Goal: Information Seeking & Learning: Learn about a topic

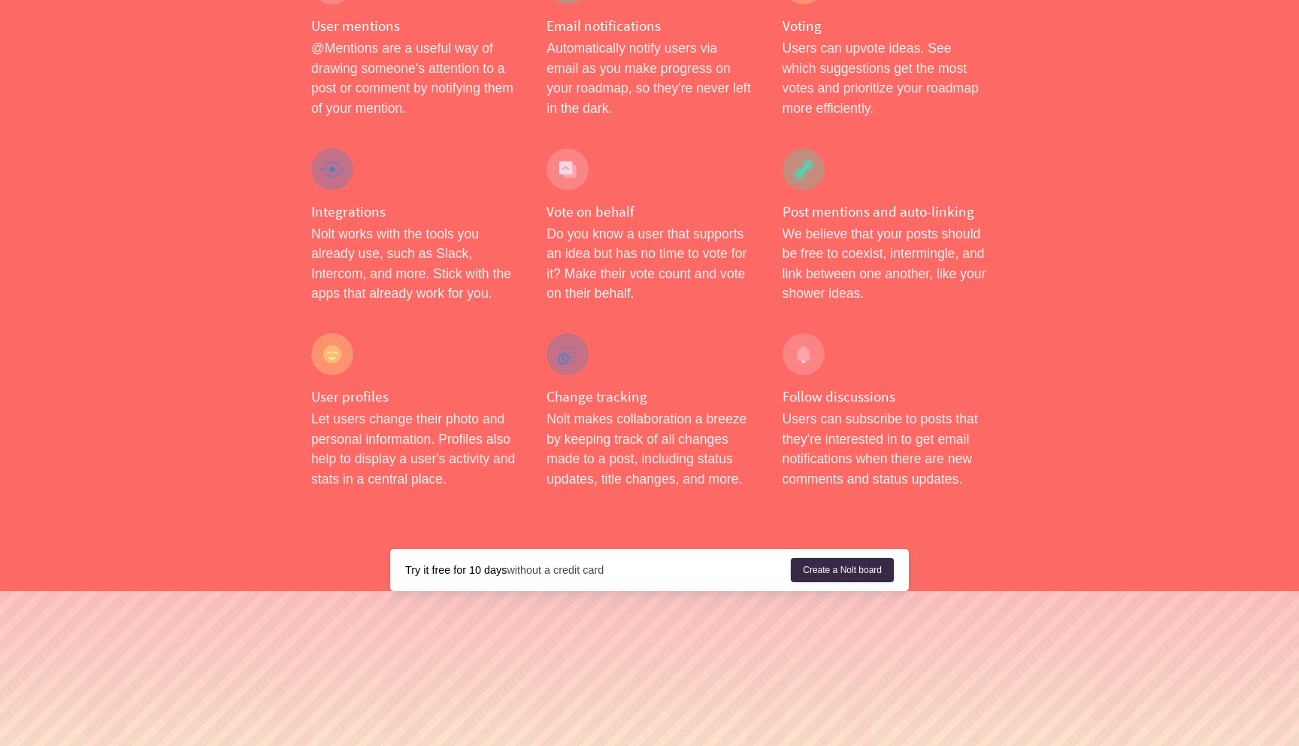
scroll to position [2204, 0]
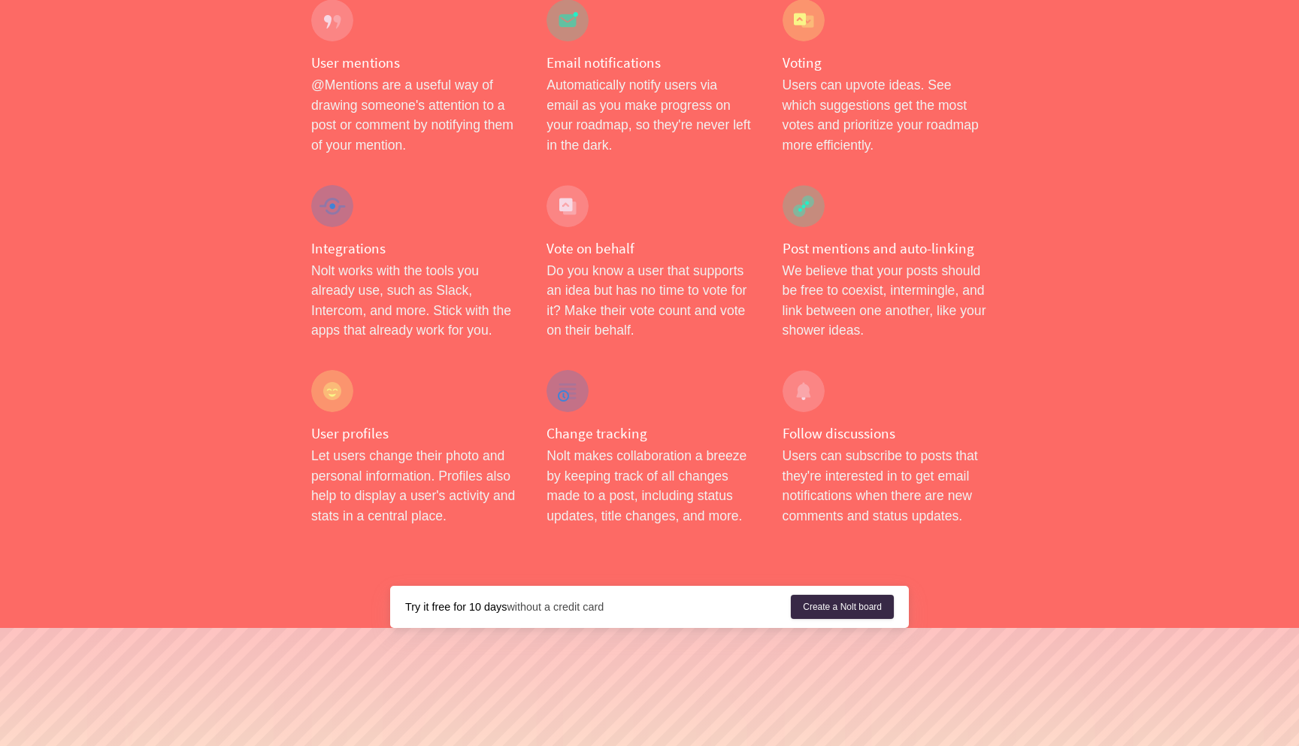
click at [471, 406] on div "User profiles Let users change their photo and personal information. Profiles a…" at bounding box center [413, 448] width 235 height 186
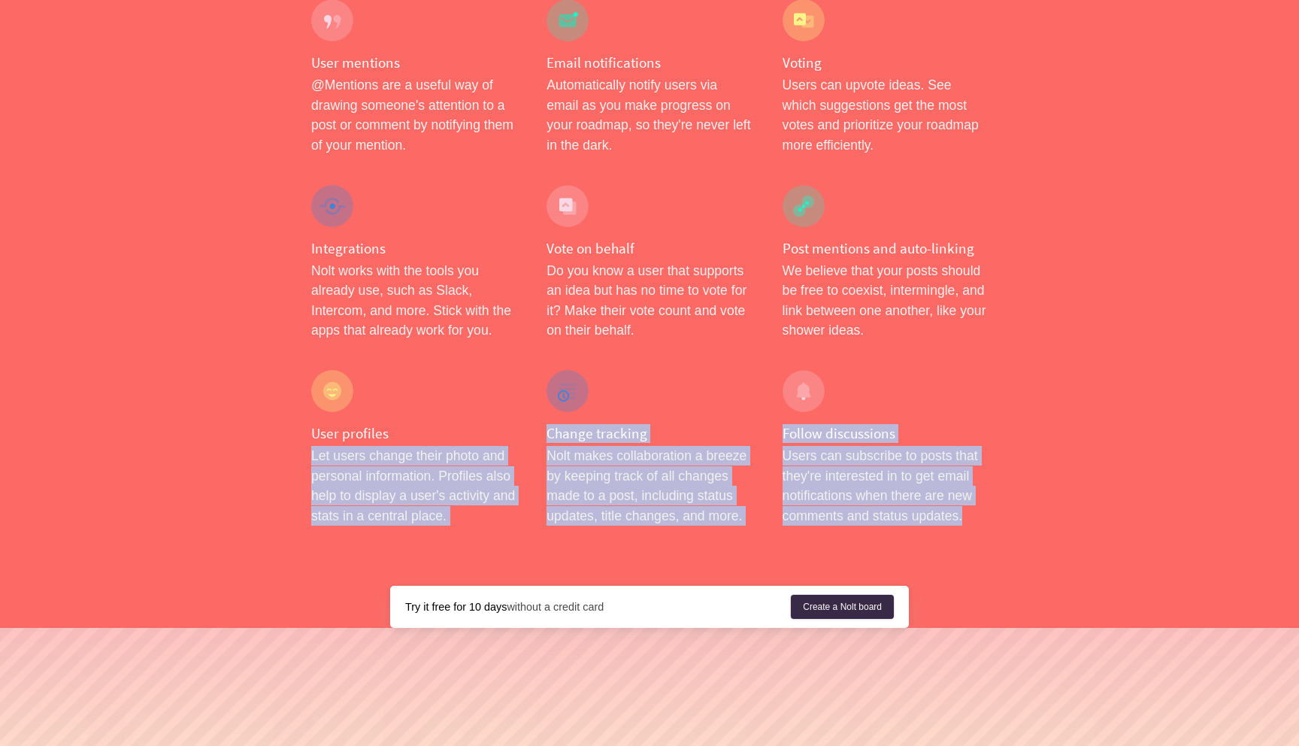
drag, startPoint x: 471, startPoint y: 406, endPoint x: 886, endPoint y: 421, distance: 414.6
click at [886, 446] on p "Users can subscribe to posts that they're interested in to get email notificati…" at bounding box center [885, 486] width 205 height 80
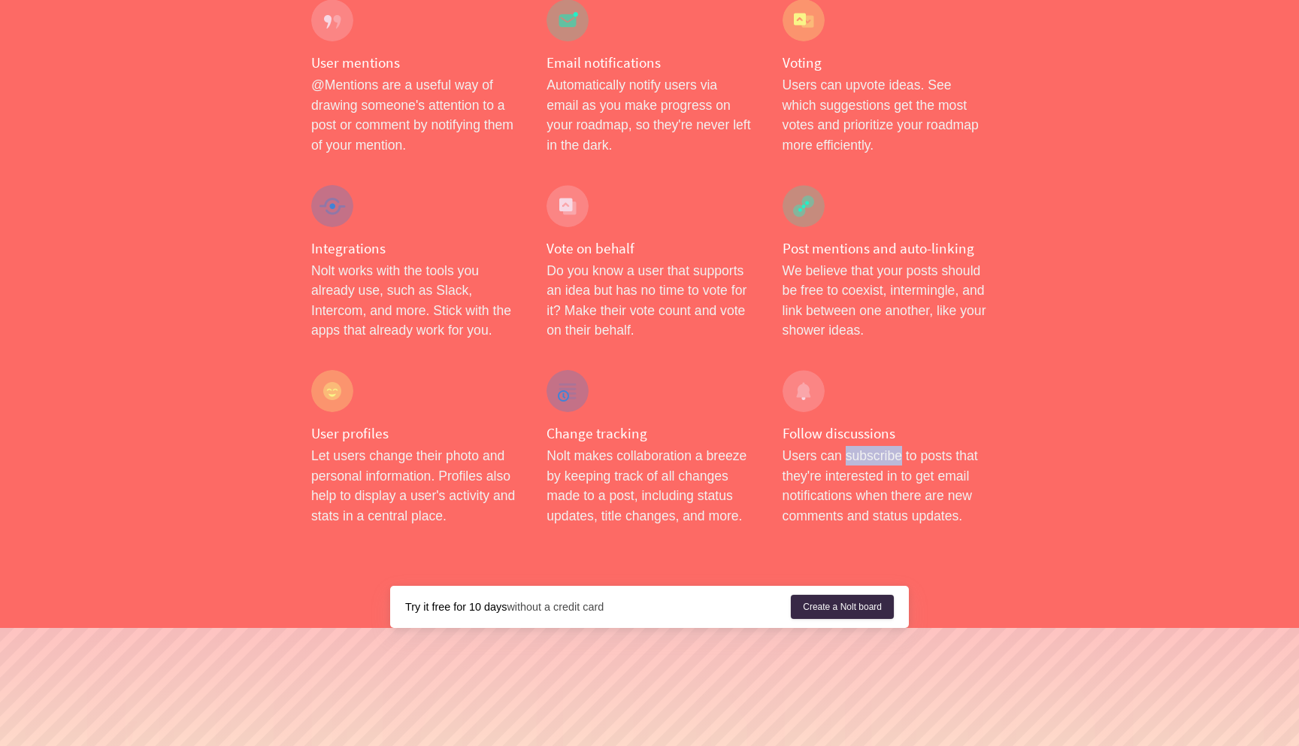
click at [886, 446] on p "Users can subscribe to posts that they're interested in to get email notificati…" at bounding box center [885, 486] width 205 height 80
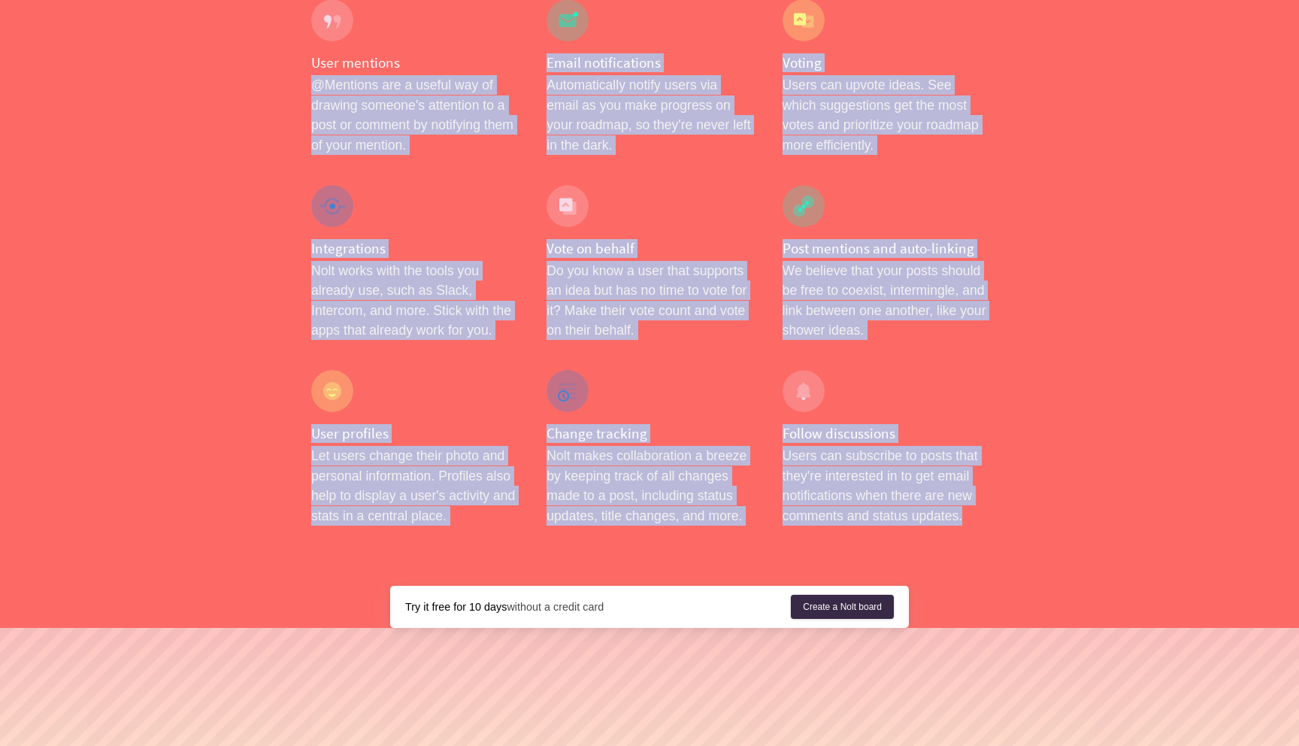
drag, startPoint x: 886, startPoint y: 421, endPoint x: 262, endPoint y: 75, distance: 713.5
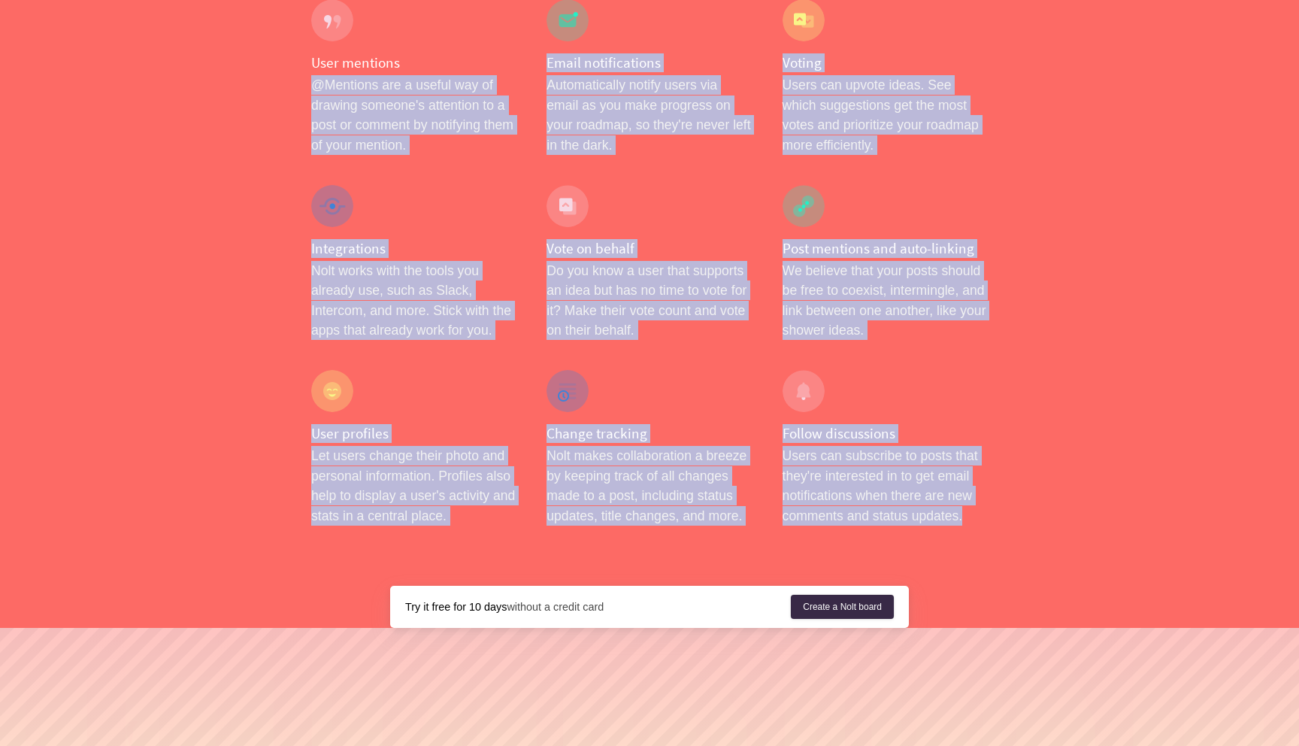
drag, startPoint x: 262, startPoint y: 75, endPoint x: 861, endPoint y: 466, distance: 715.5
click at [861, 466] on p "Users can subscribe to posts that they're interested in to get email notificati…" at bounding box center [885, 486] width 205 height 80
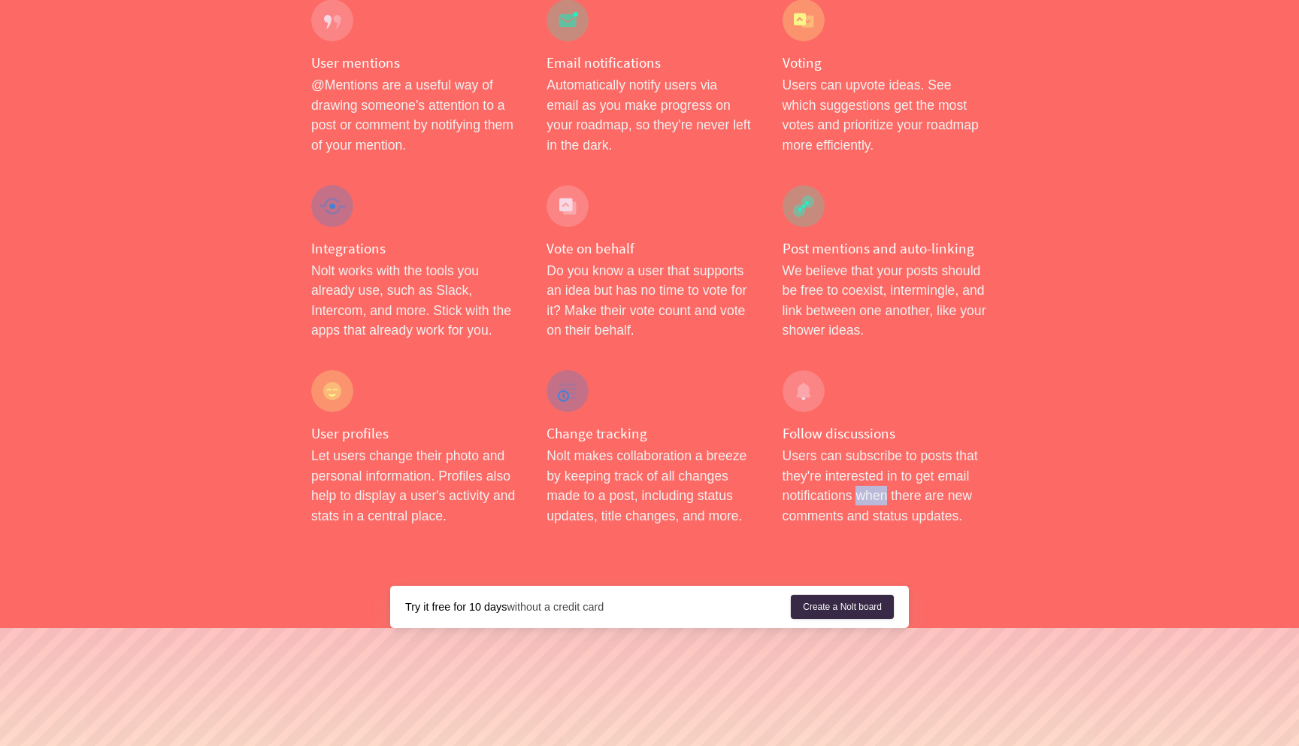
click at [861, 466] on p "Users can subscribe to posts that they're interested in to get email notificati…" at bounding box center [885, 486] width 205 height 80
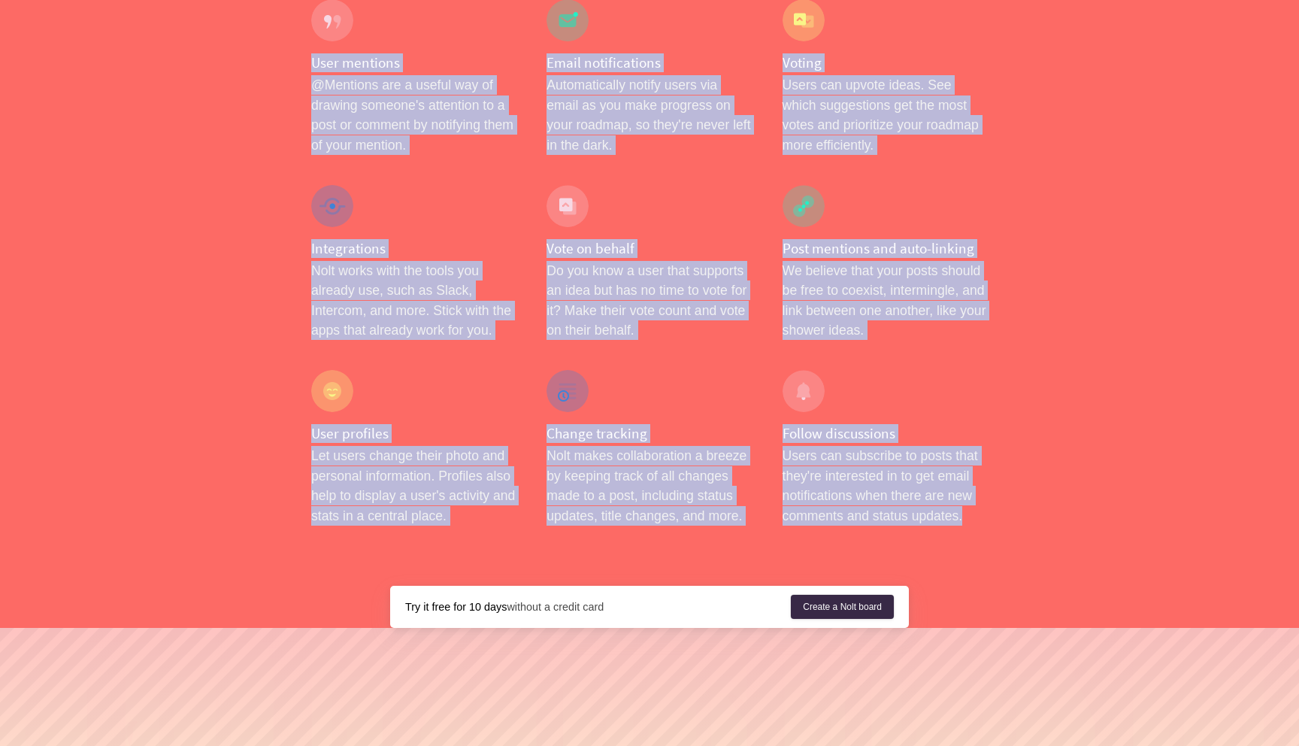
drag, startPoint x: 861, startPoint y: 466, endPoint x: 393, endPoint y: 30, distance: 639.5
click at [393, 53] on h4 "User mentions" at bounding box center [413, 62] width 205 height 19
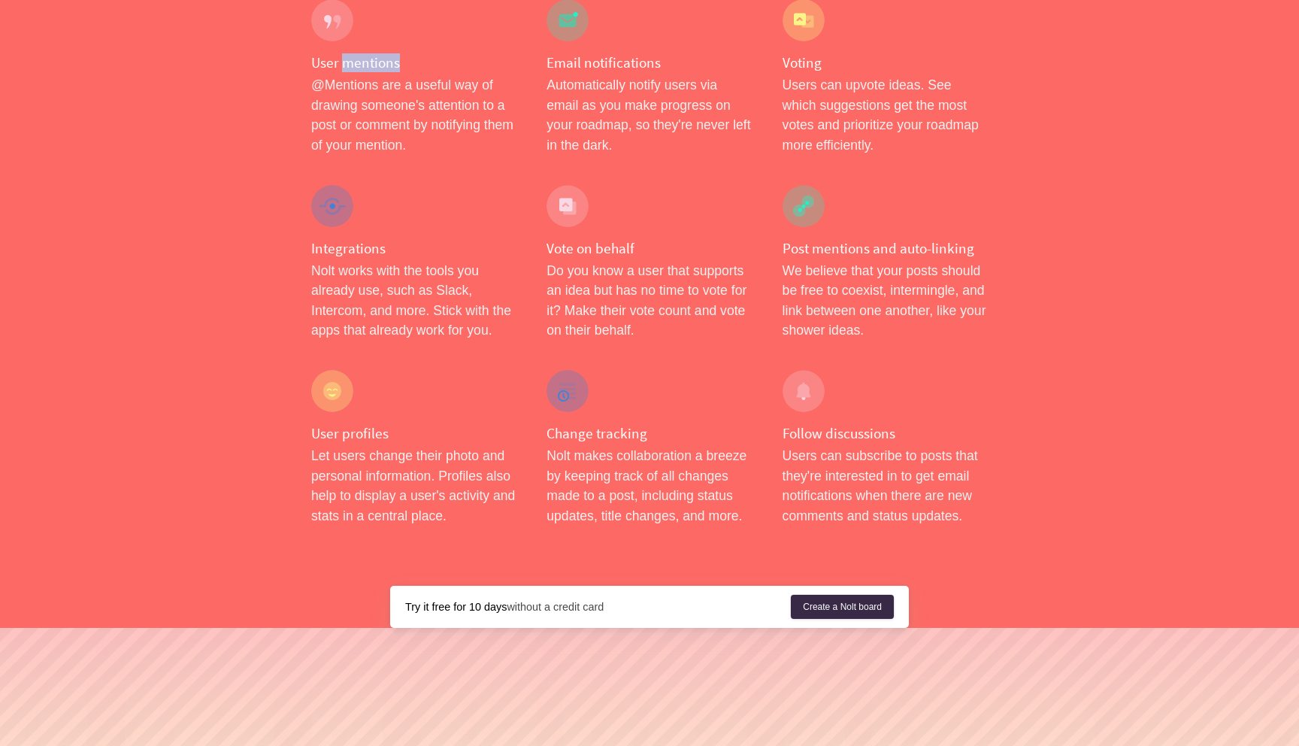
click at [393, 53] on h4 "User mentions" at bounding box center [413, 62] width 205 height 19
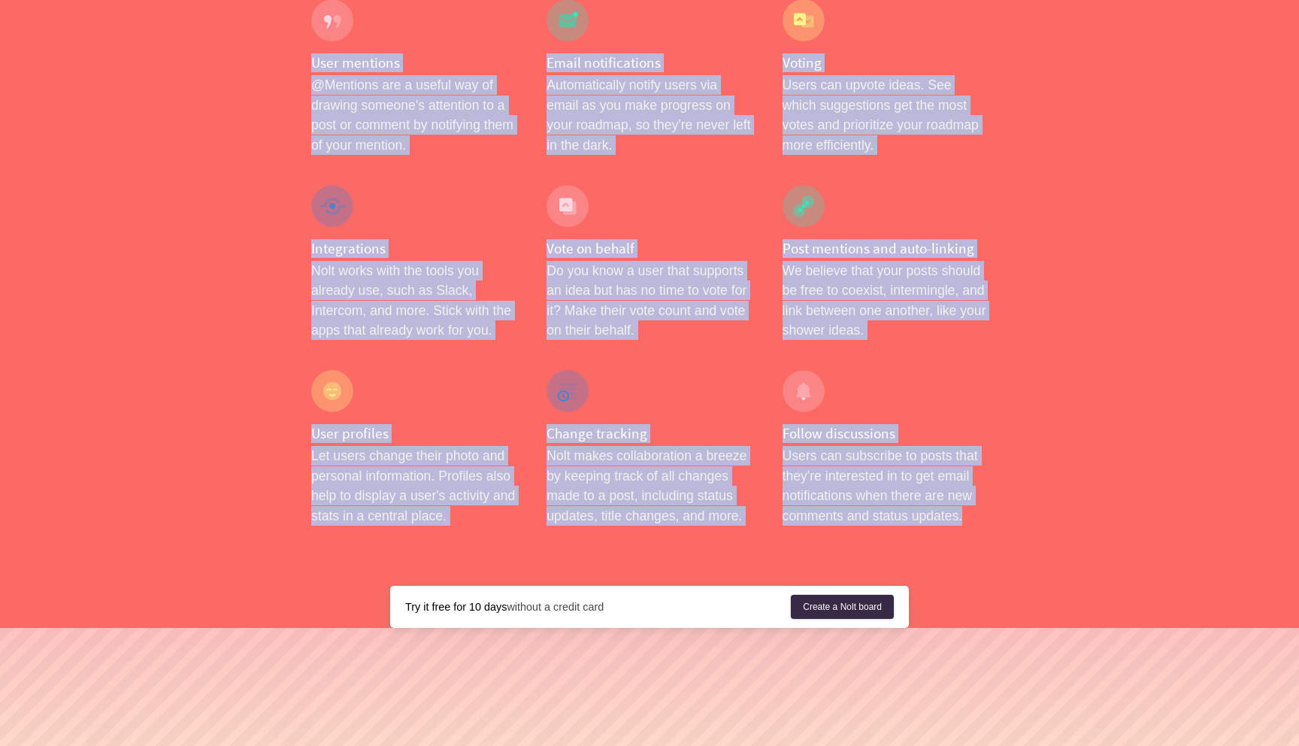
drag, startPoint x: 393, startPoint y: 30, endPoint x: 870, endPoint y: 428, distance: 620.9
click at [869, 446] on p "Users can subscribe to posts that they're interested in to get email notificati…" at bounding box center [885, 486] width 205 height 80
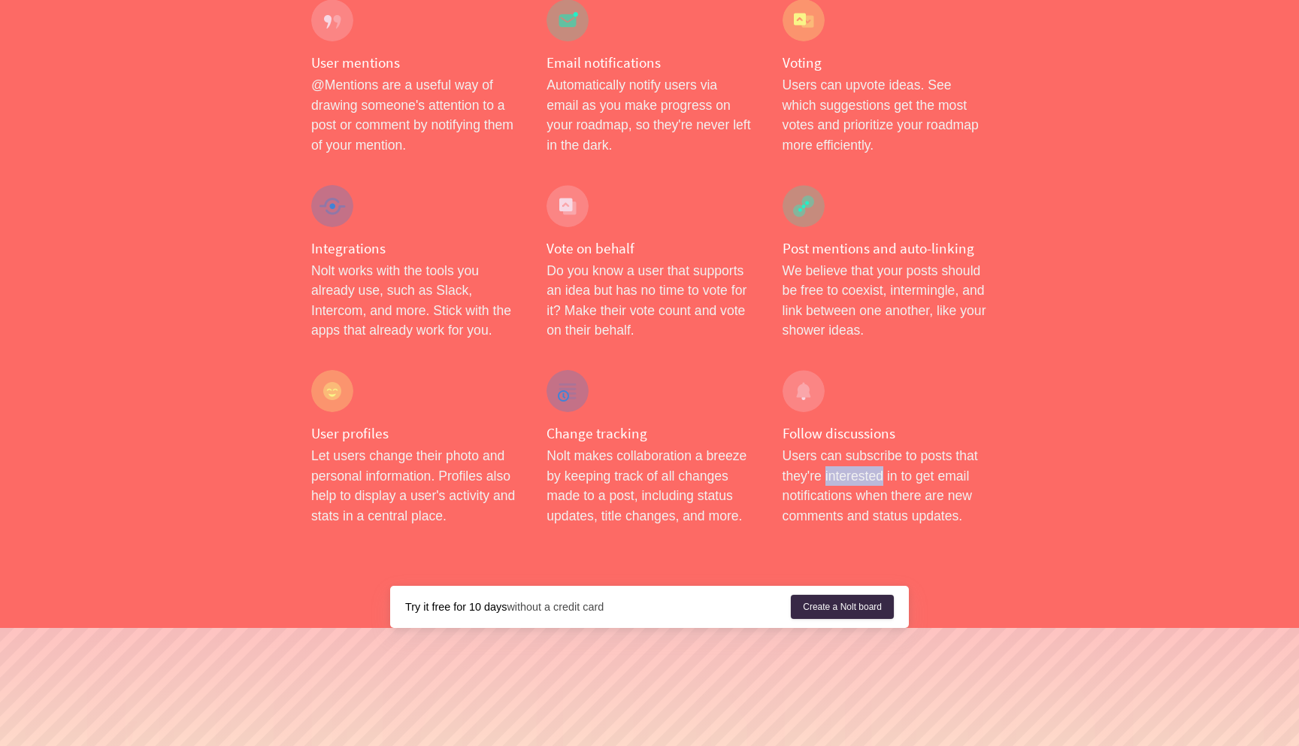
click at [869, 446] on p "Users can subscribe to posts that they're interested in to get email notificati…" at bounding box center [885, 486] width 205 height 80
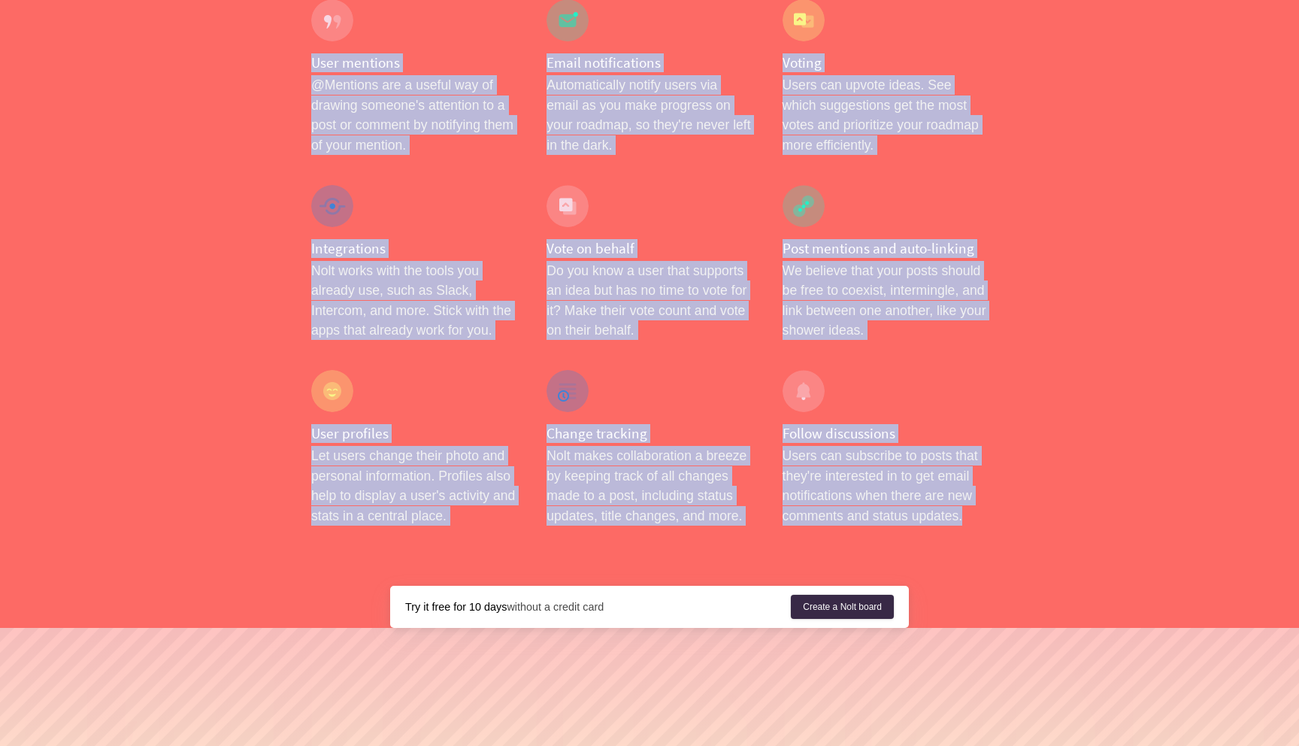
drag, startPoint x: 869, startPoint y: 429, endPoint x: 417, endPoint y: 16, distance: 612.1
click at [417, 53] on h4 "User mentions" at bounding box center [413, 62] width 205 height 19
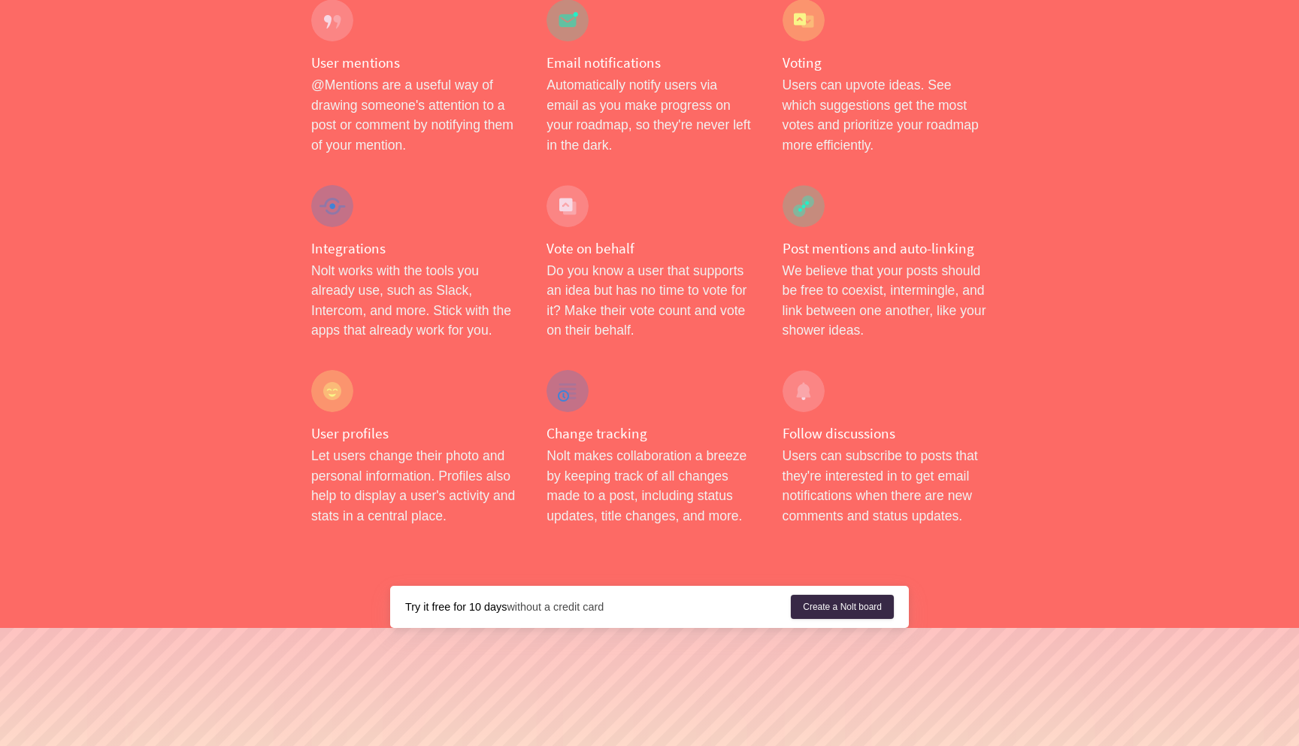
click at [417, 53] on h4 "User mentions" at bounding box center [413, 62] width 205 height 19
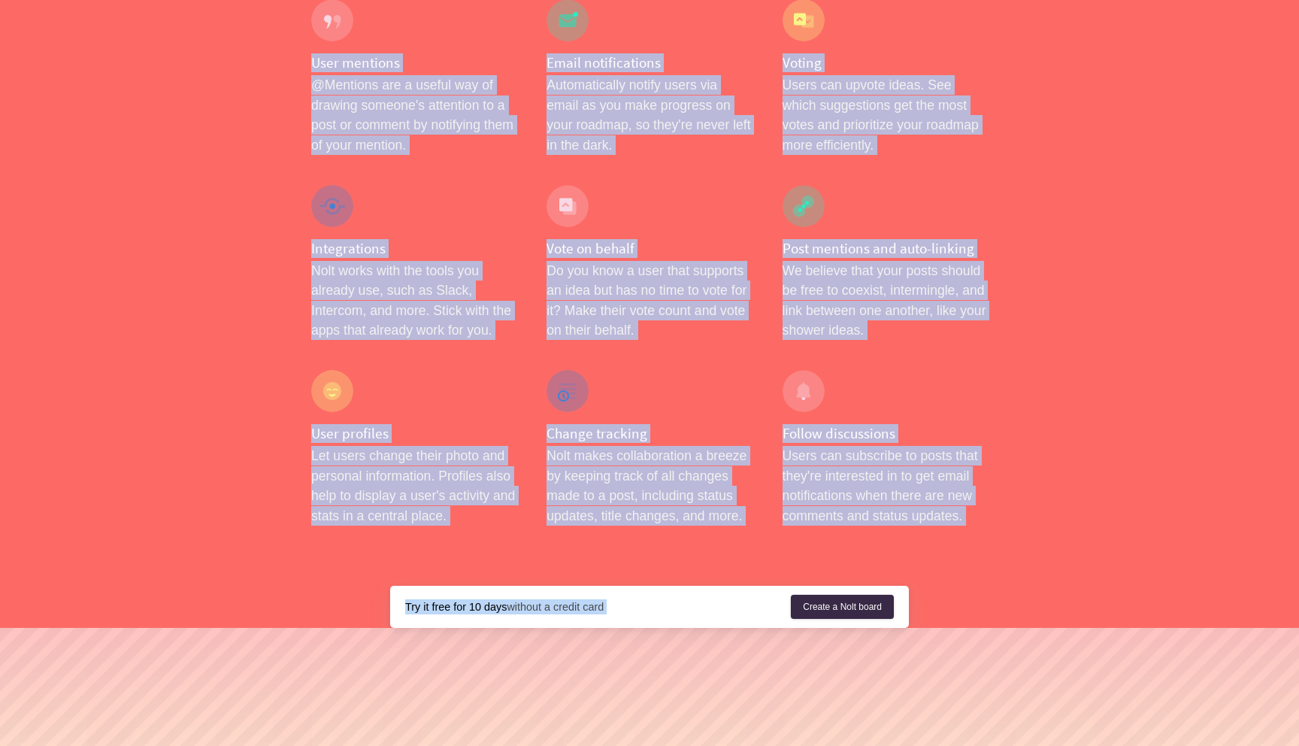
drag, startPoint x: 417, startPoint y: 16, endPoint x: 862, endPoint y: 502, distance: 658.8
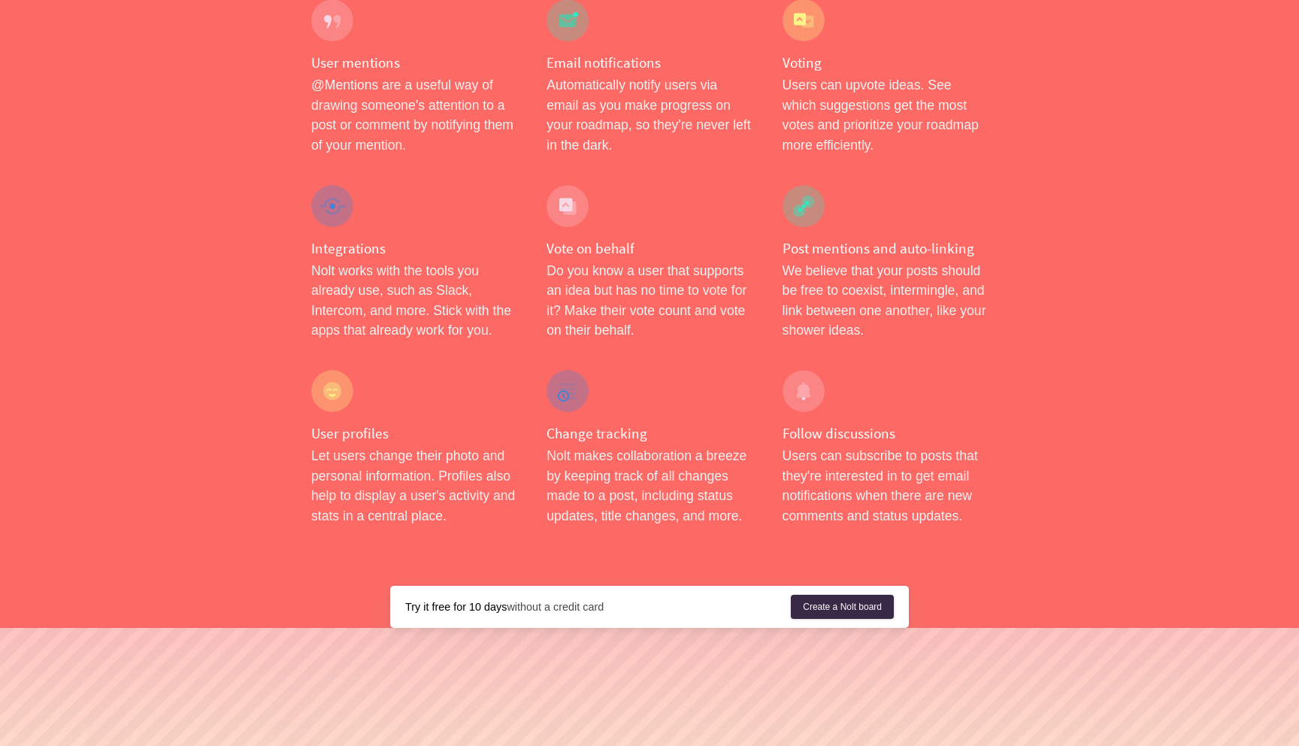
click at [867, 471] on p "Users can subscribe to posts that they're interested in to get email notificati…" at bounding box center [885, 486] width 205 height 80
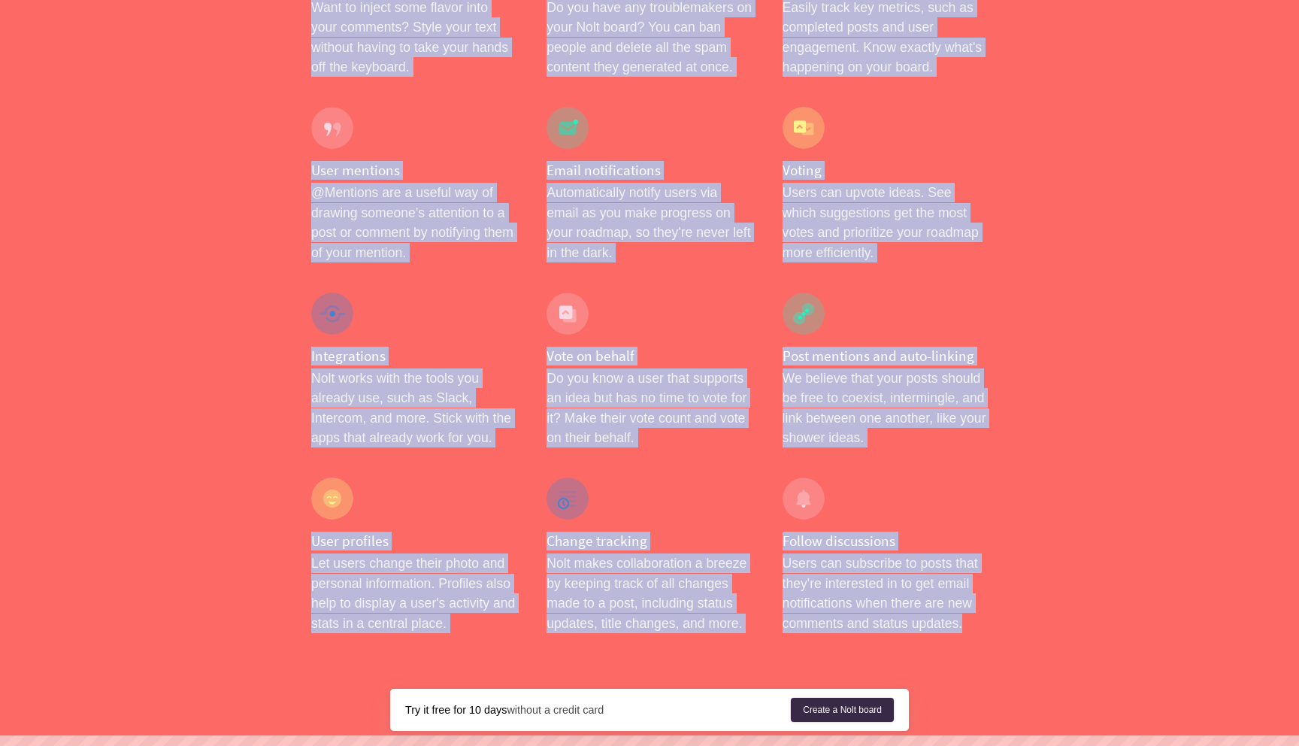
scroll to position [2018, 0]
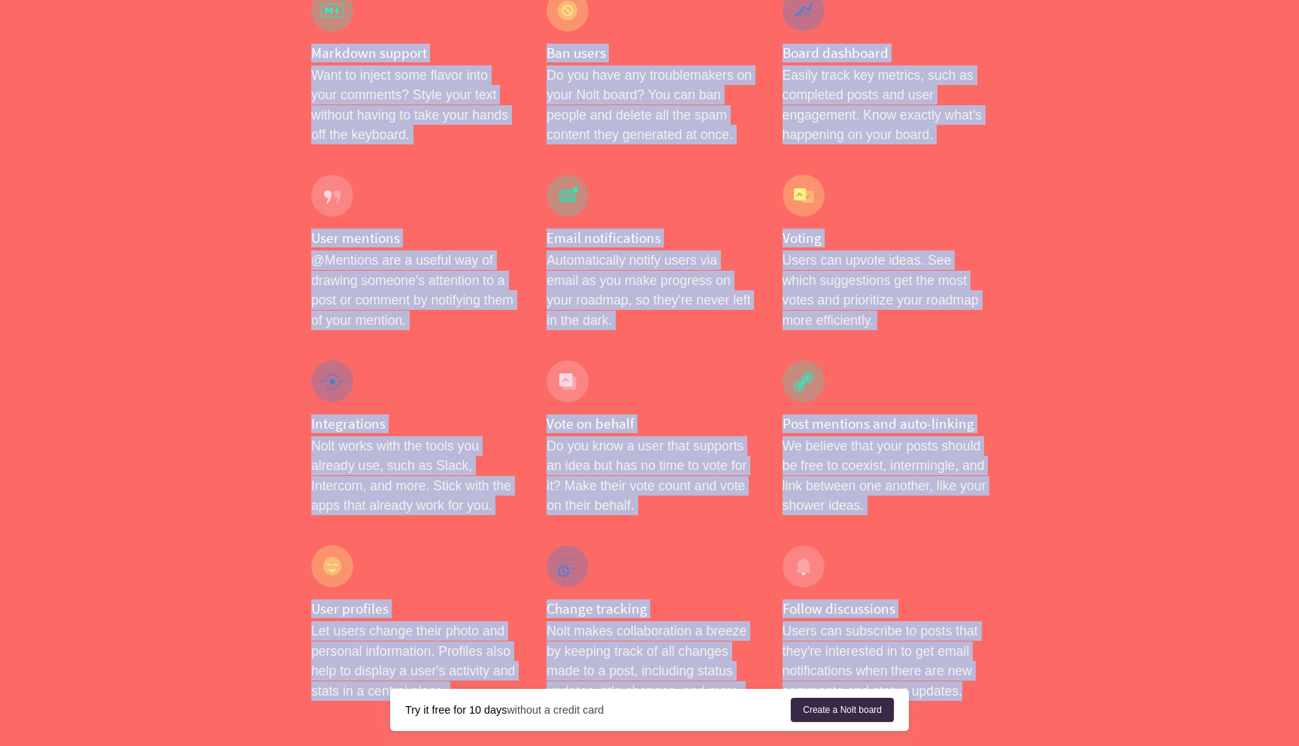
drag, startPoint x: 867, startPoint y: 471, endPoint x: 383, endPoint y: 2, distance: 674.8
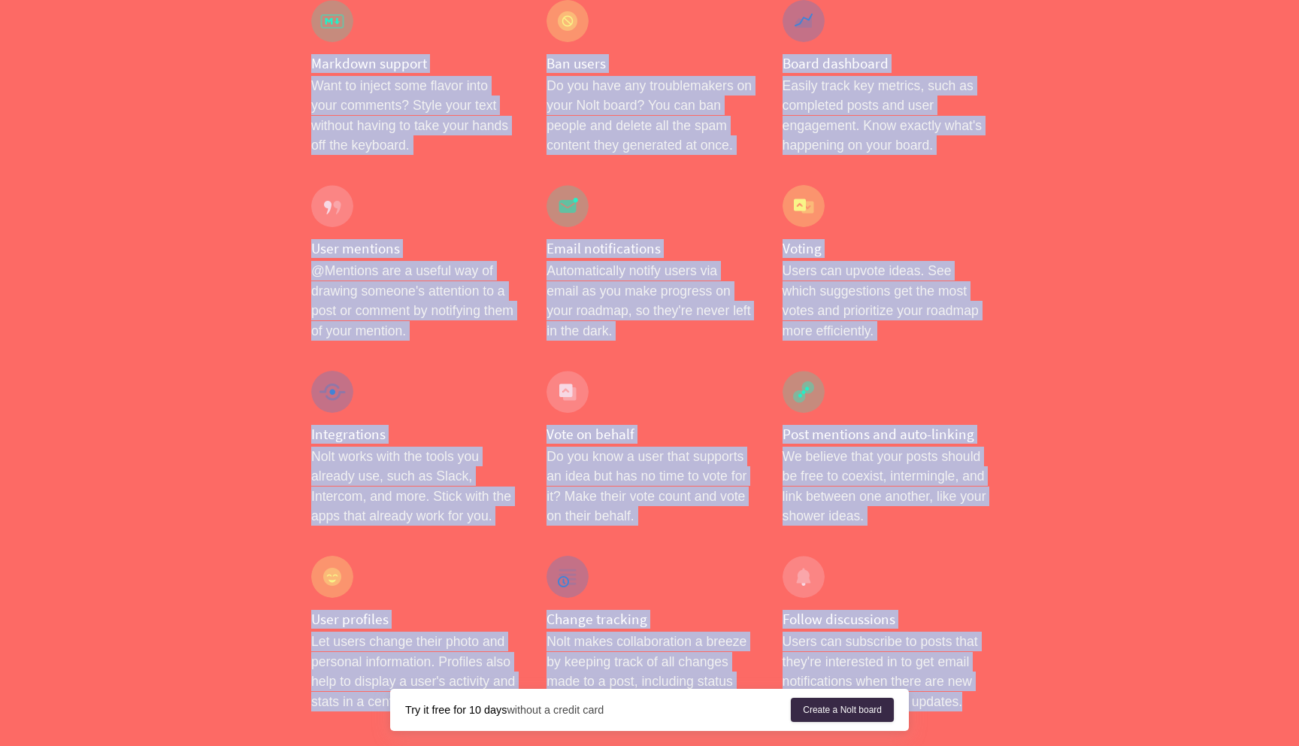
click at [396, 239] on h4 "User mentions" at bounding box center [413, 248] width 205 height 19
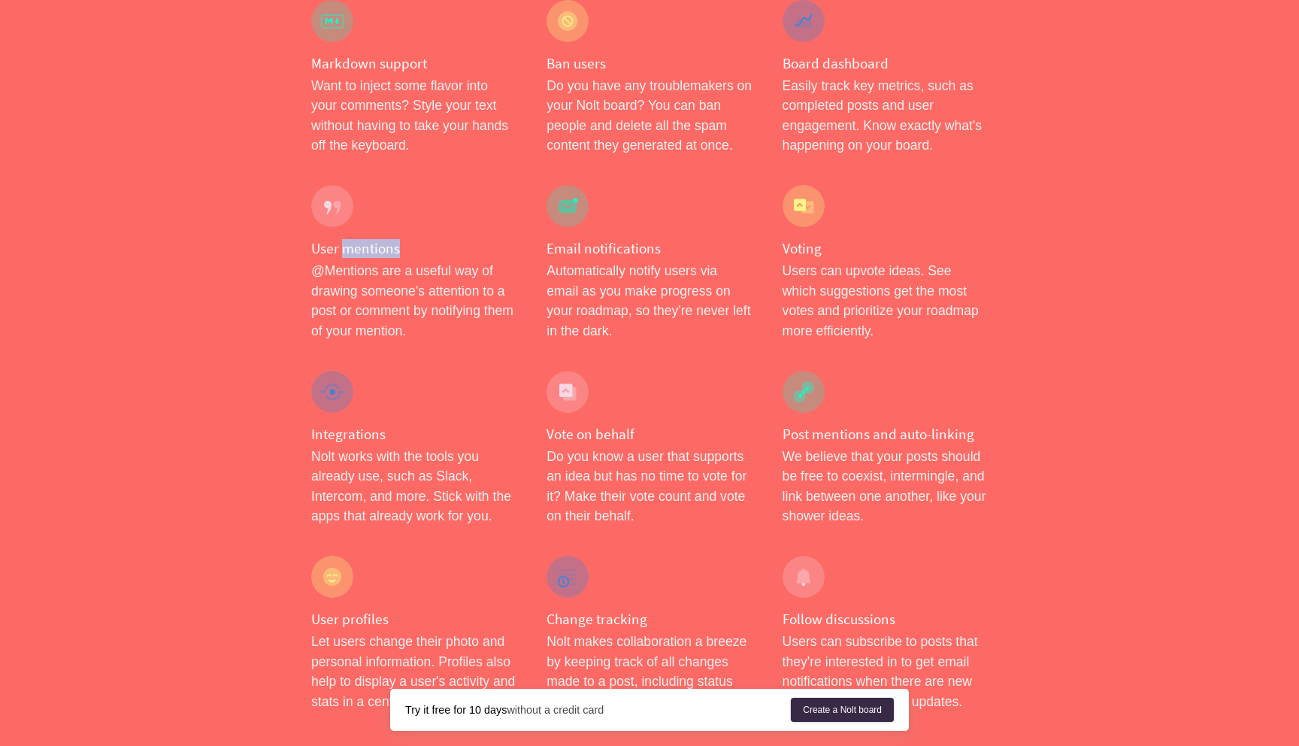
click at [396, 239] on h4 "User mentions" at bounding box center [413, 248] width 205 height 19
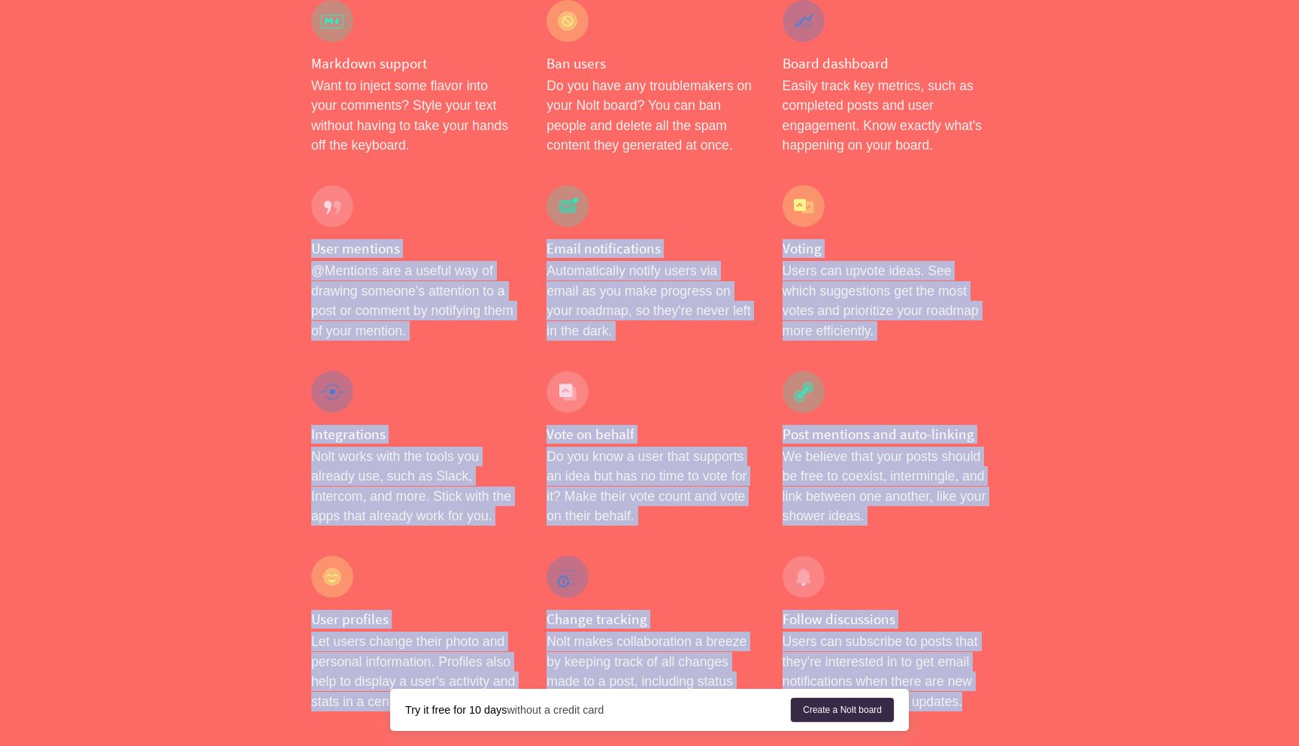
drag, startPoint x: 396, startPoint y: 212, endPoint x: 875, endPoint y: 635, distance: 639.8
click at [875, 635] on p "Users can subscribe to posts that they're interested in to get email notificati…" at bounding box center [885, 672] width 205 height 80
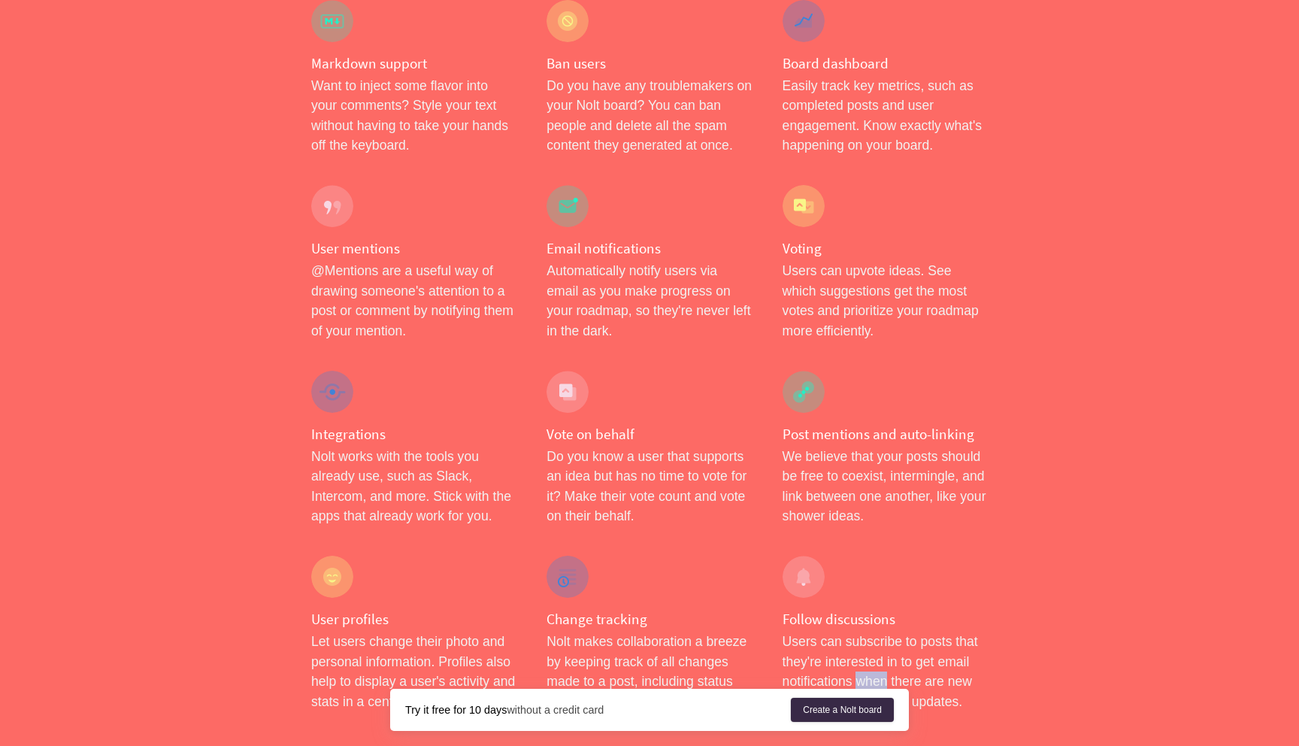
click at [875, 635] on p "Users can subscribe to posts that they're interested in to get email notificati…" at bounding box center [885, 672] width 205 height 80
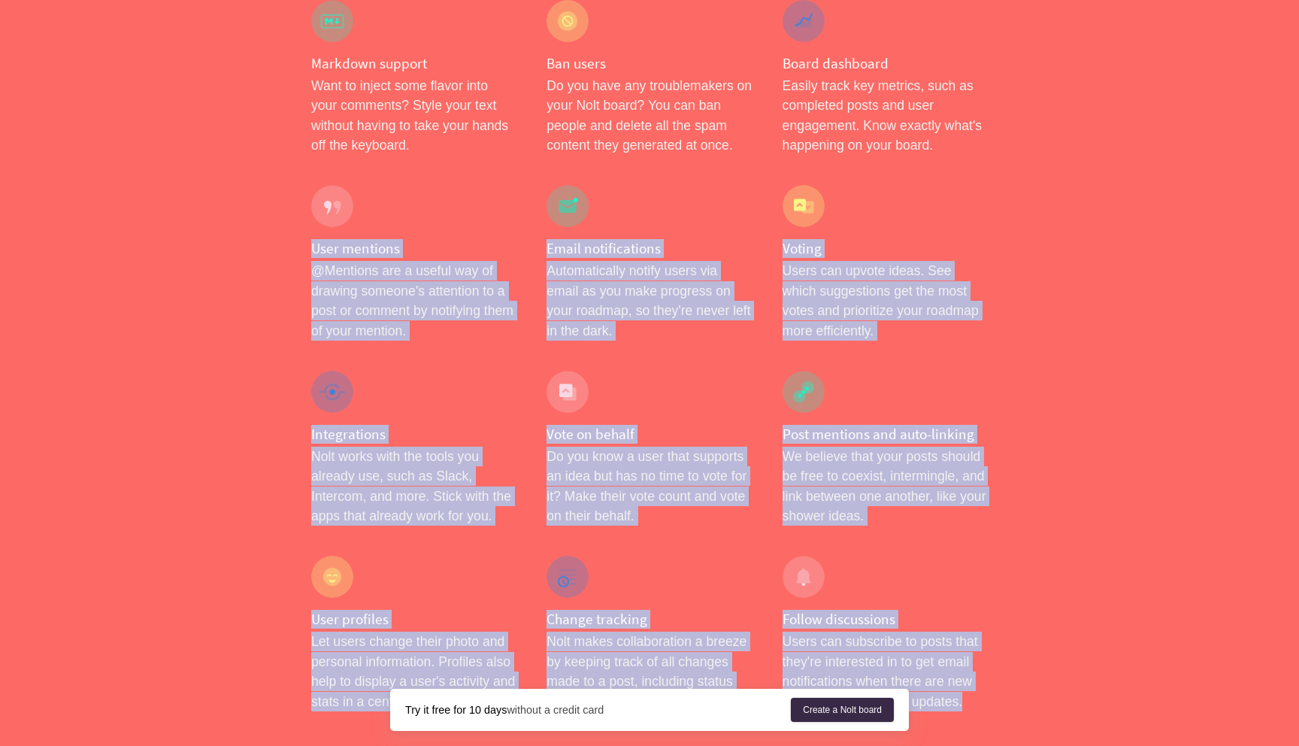
drag, startPoint x: 875, startPoint y: 635, endPoint x: 330, endPoint y: 208, distance: 692.5
click at [330, 239] on h4 "User mentions" at bounding box center [413, 248] width 205 height 19
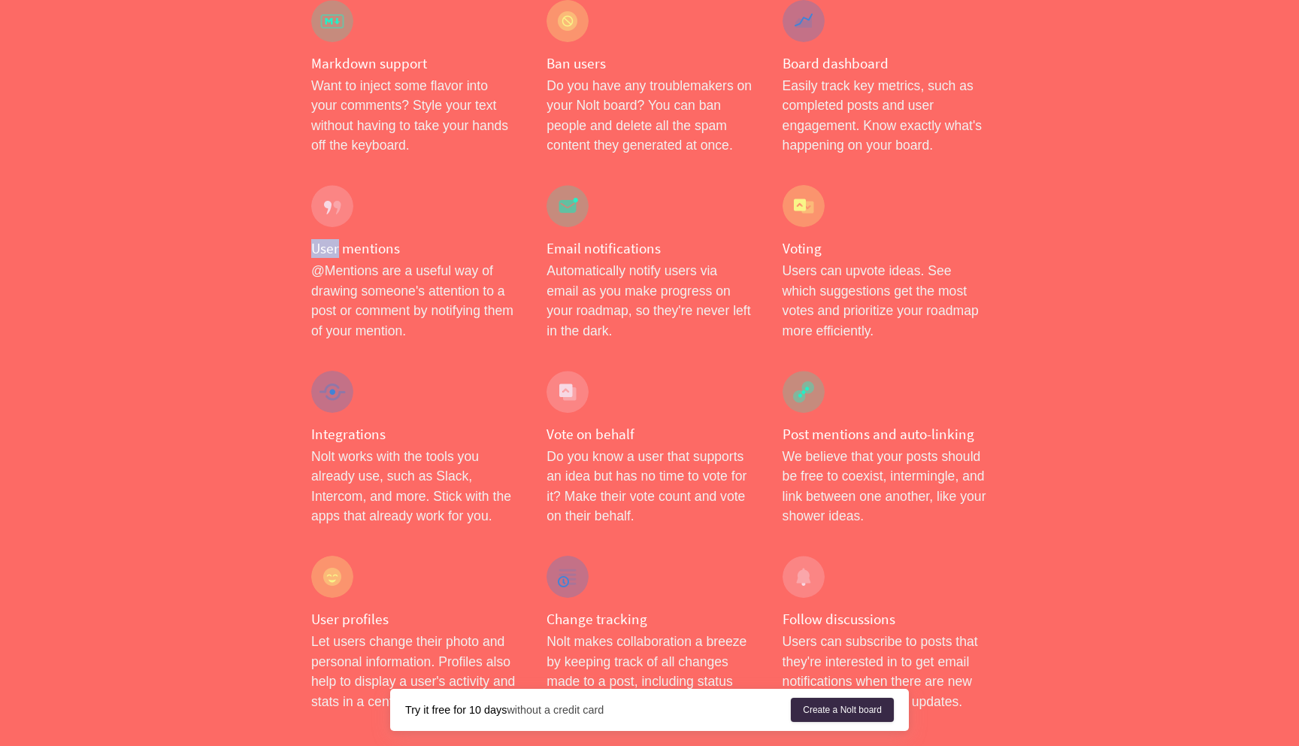
click at [330, 239] on h4 "User mentions" at bounding box center [413, 248] width 205 height 19
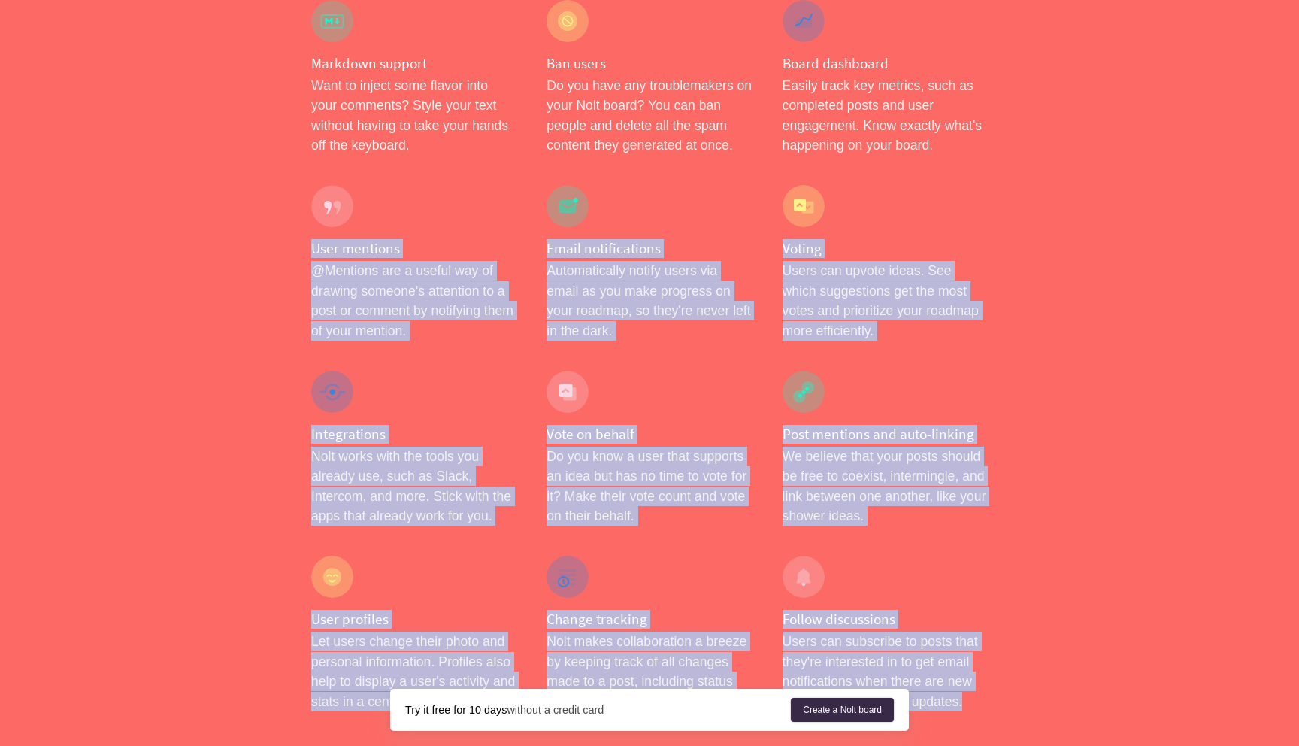
drag, startPoint x: 330, startPoint y: 208, endPoint x: 800, endPoint y: 617, distance: 623.0
click at [800, 632] on p "Users can subscribe to posts that they're interested in to get email notificati…" at bounding box center [885, 672] width 205 height 80
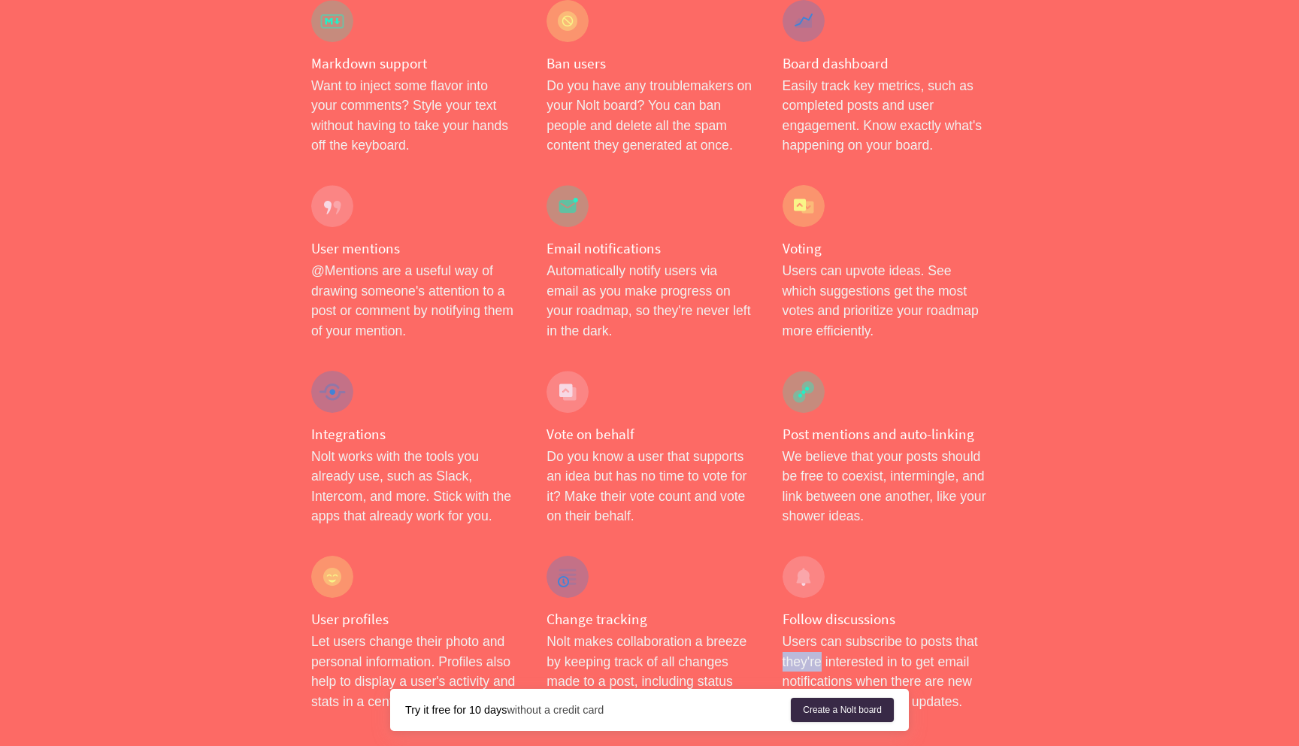
click at [800, 632] on p "Users can subscribe to posts that they're interested in to get email notificati…" at bounding box center [885, 672] width 205 height 80
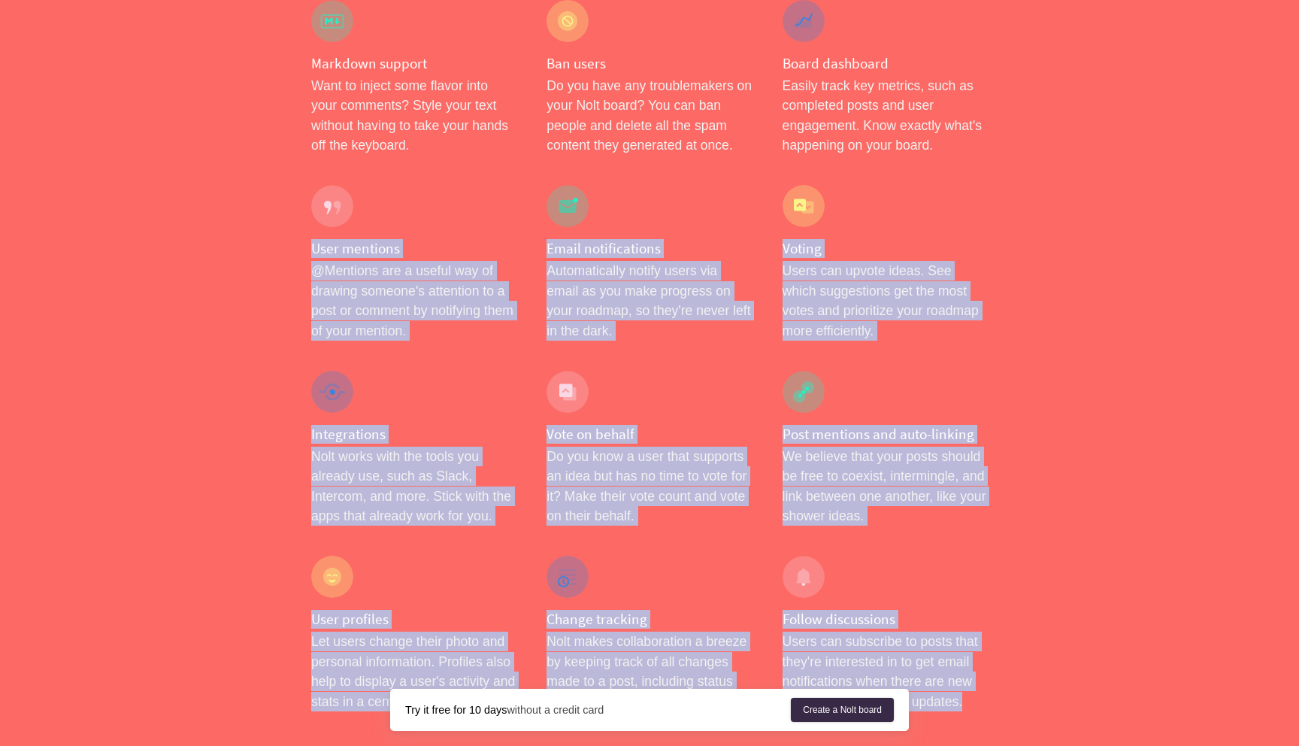
drag, startPoint x: 800, startPoint y: 617, endPoint x: 355, endPoint y: 211, distance: 602.5
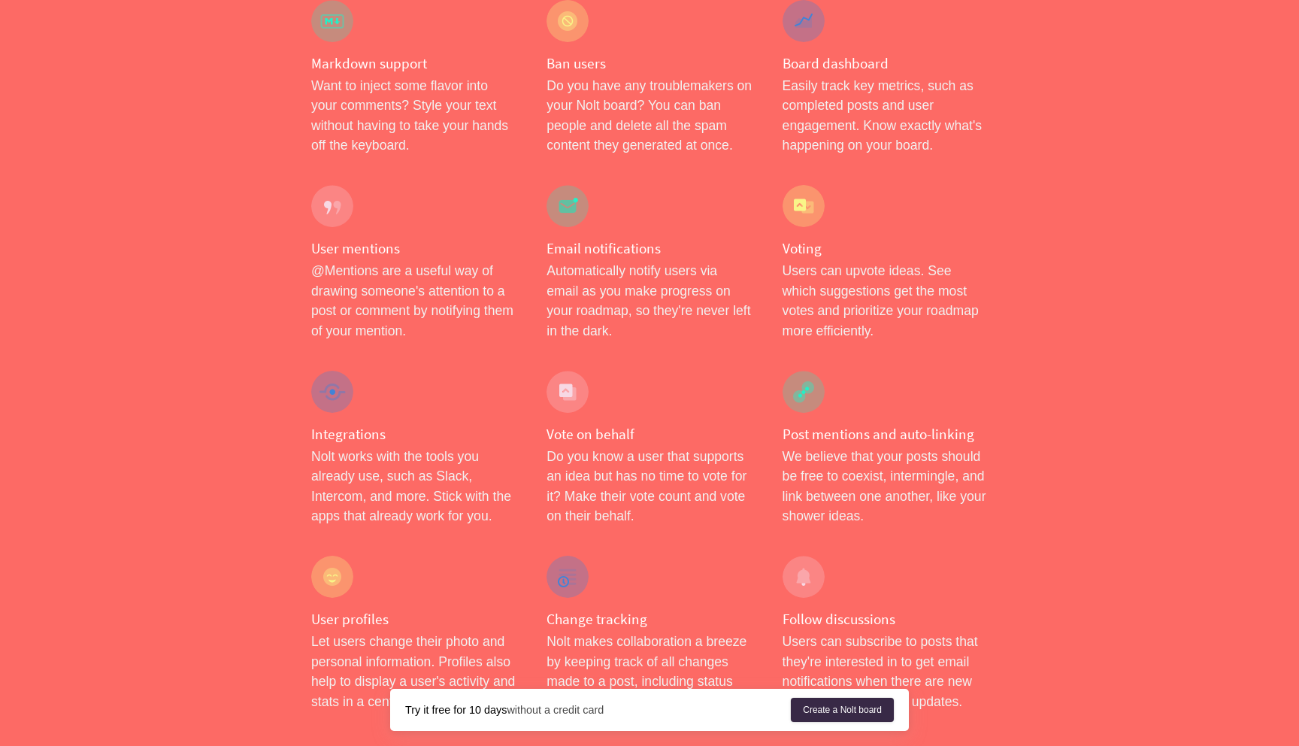
click at [320, 239] on h4 "User mentions" at bounding box center [413, 248] width 205 height 19
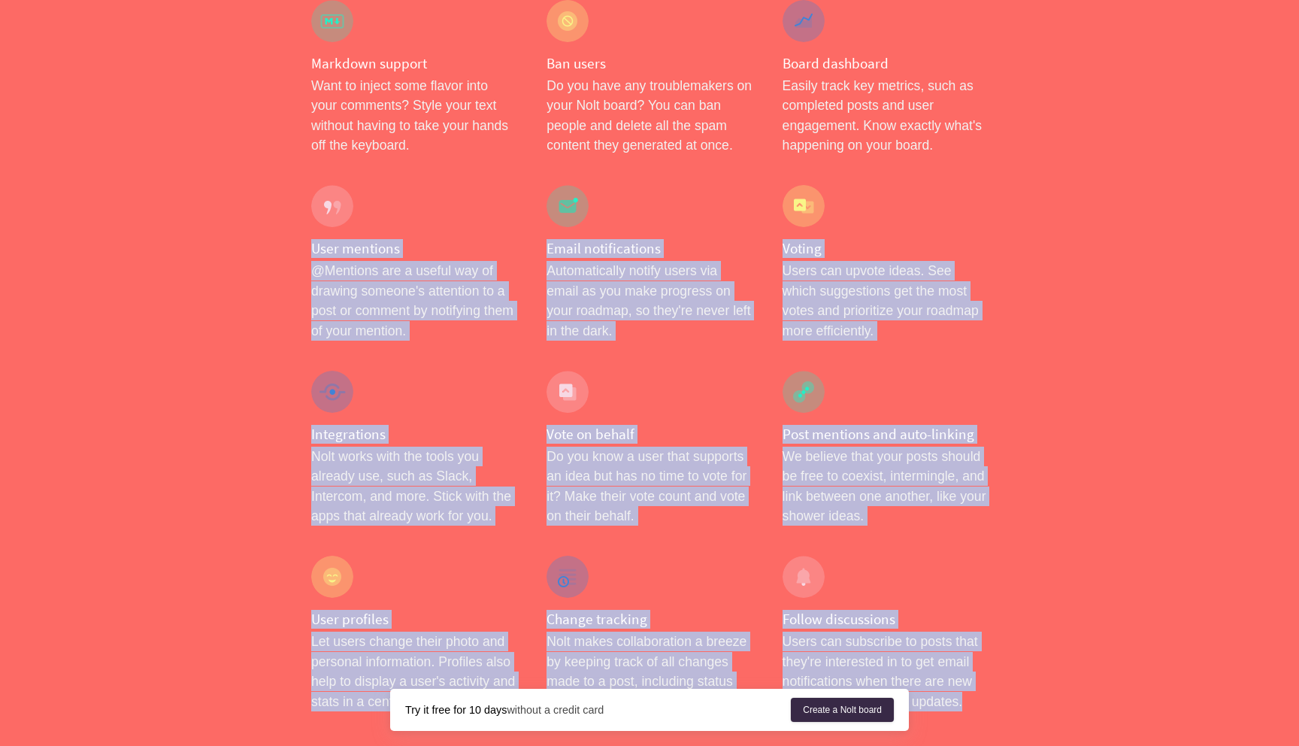
drag, startPoint x: 320, startPoint y: 213, endPoint x: 829, endPoint y: 631, distance: 658.7
click at [829, 632] on p "Users can subscribe to posts that they're interested in to get email notificati…" at bounding box center [885, 672] width 205 height 80
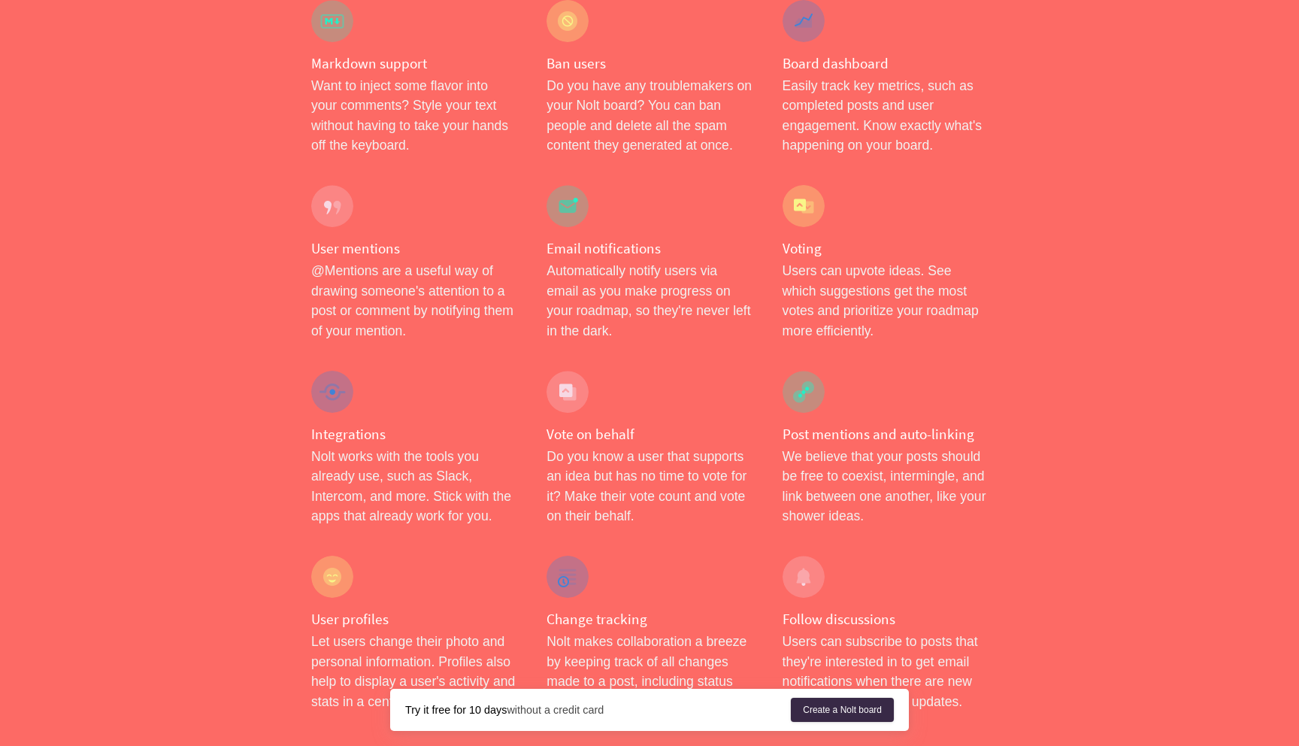
click at [829, 632] on p "Users can subscribe to posts that they're interested in to get email notificati…" at bounding box center [885, 672] width 205 height 80
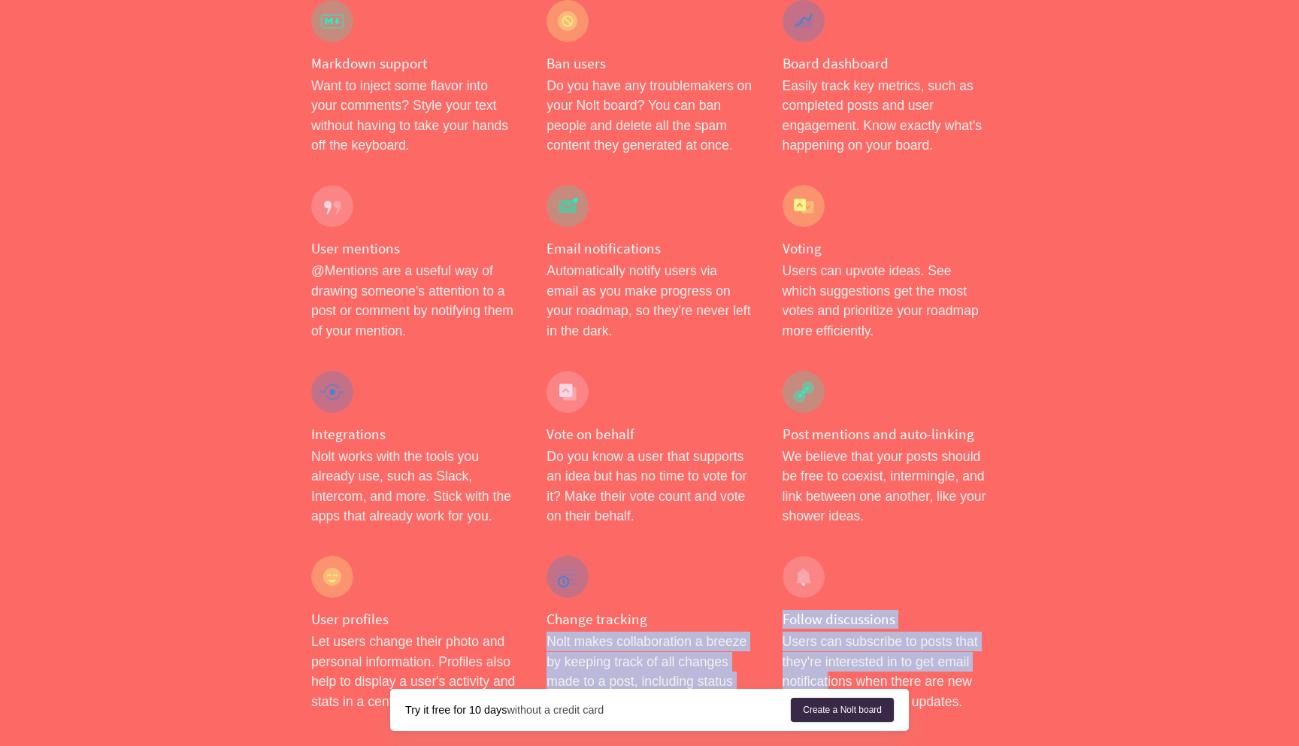
drag, startPoint x: 829, startPoint y: 634, endPoint x: 663, endPoint y: 574, distance: 175.8
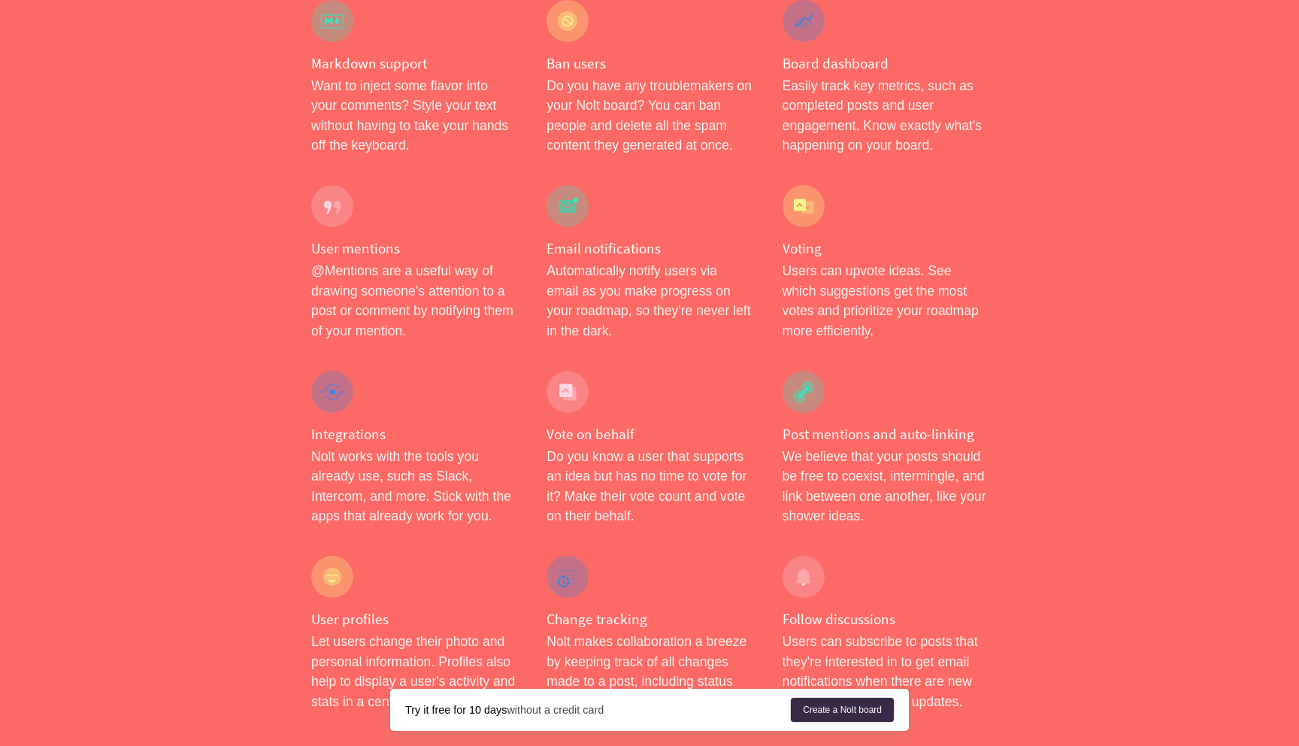
click at [929, 641] on p "Users can subscribe to posts that they're interested in to get email notificati…" at bounding box center [885, 672] width 205 height 80
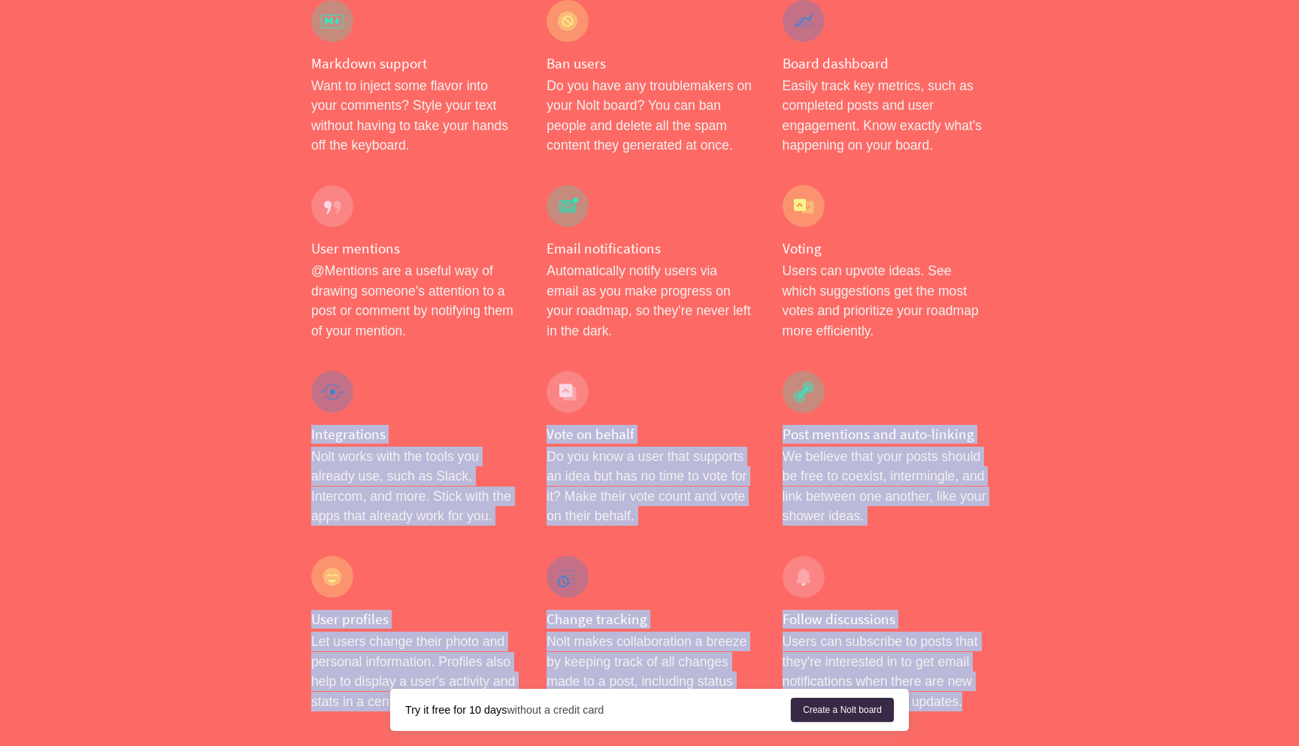
drag, startPoint x: 929, startPoint y: 641, endPoint x: 289, endPoint y: 322, distance: 715.2
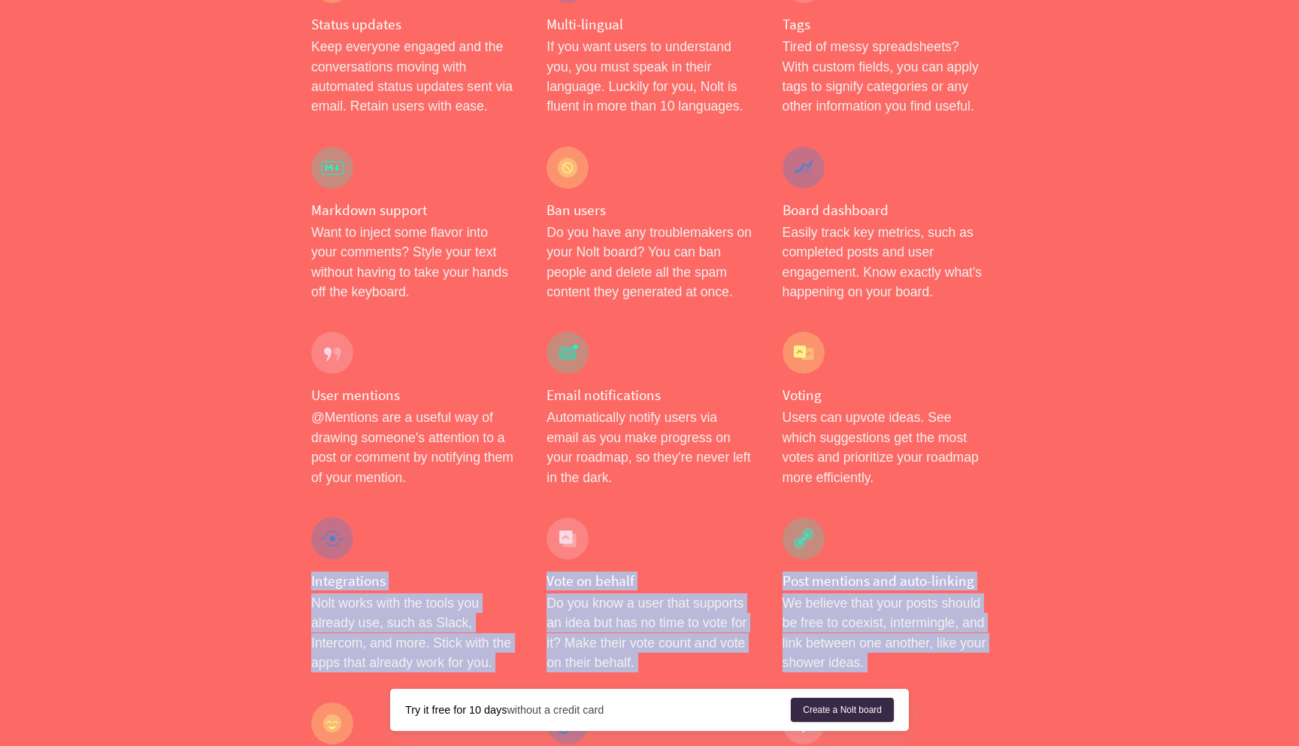
scroll to position [1846, 0]
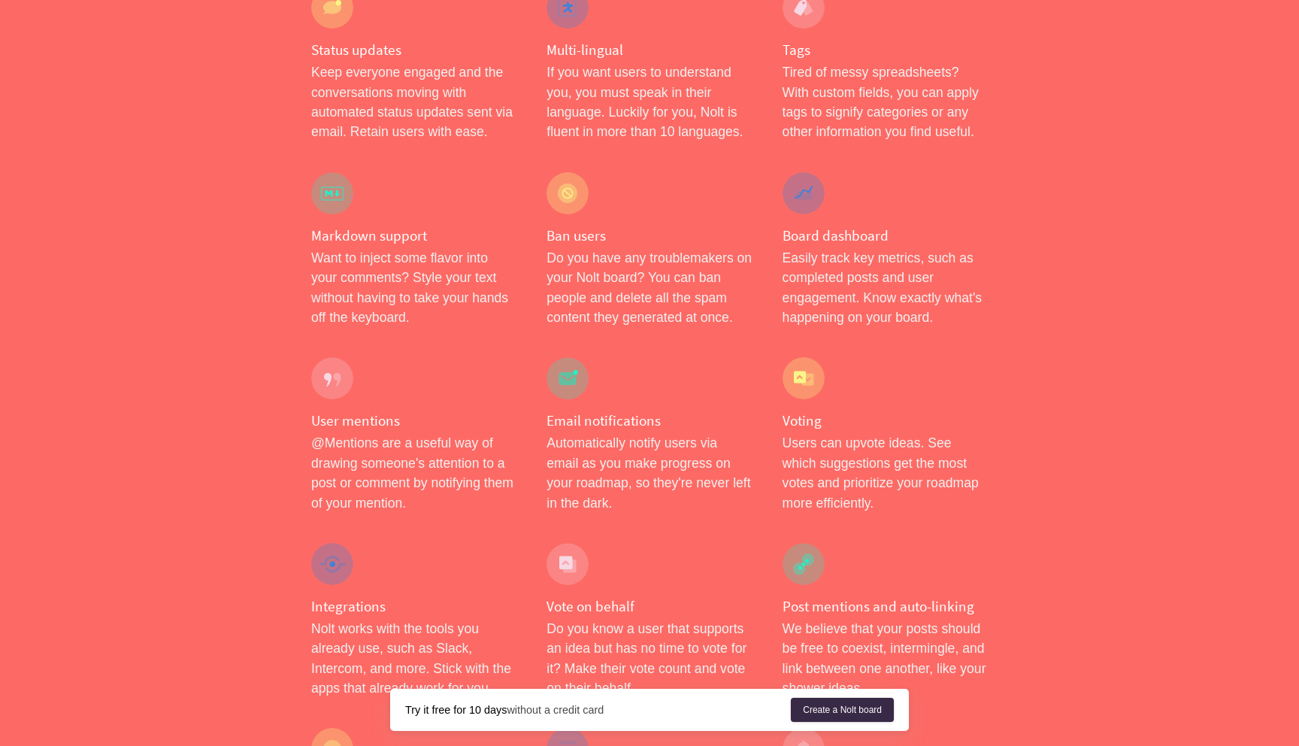
click at [945, 433] on p "Users can upvote ideas. See which suggestions get the most votes and prioritize…" at bounding box center [885, 473] width 205 height 80
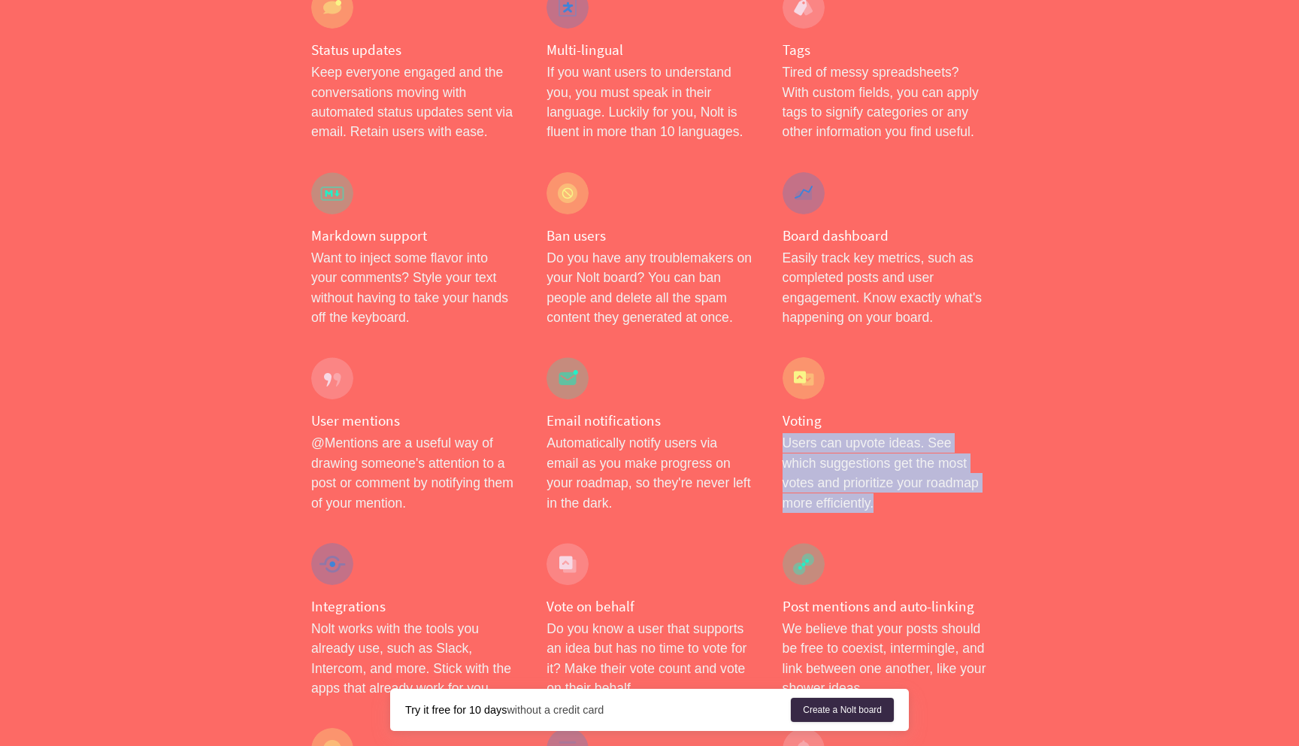
click at [945, 433] on p "Users can upvote ideas. See which suggestions get the most votes and prioritize…" at bounding box center [885, 473] width 205 height 80
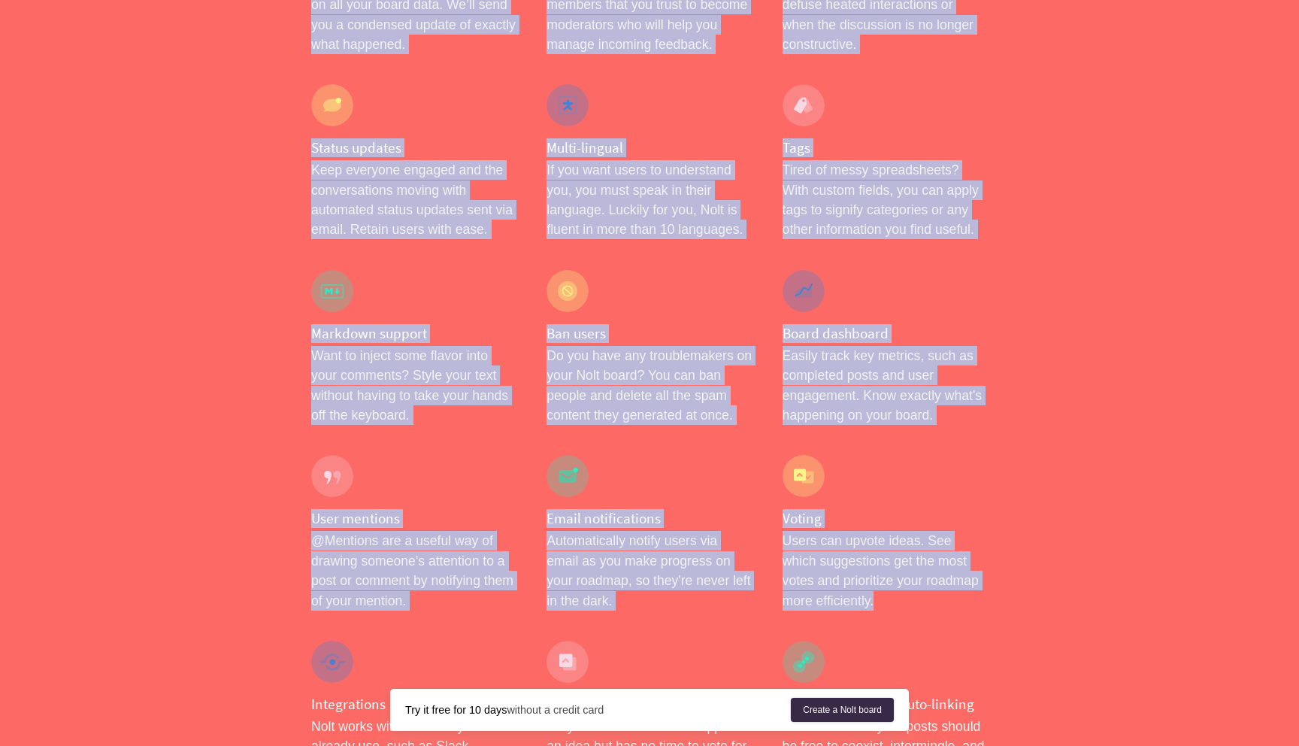
drag, startPoint x: 945, startPoint y: 426, endPoint x: 434, endPoint y: 1, distance: 664.8
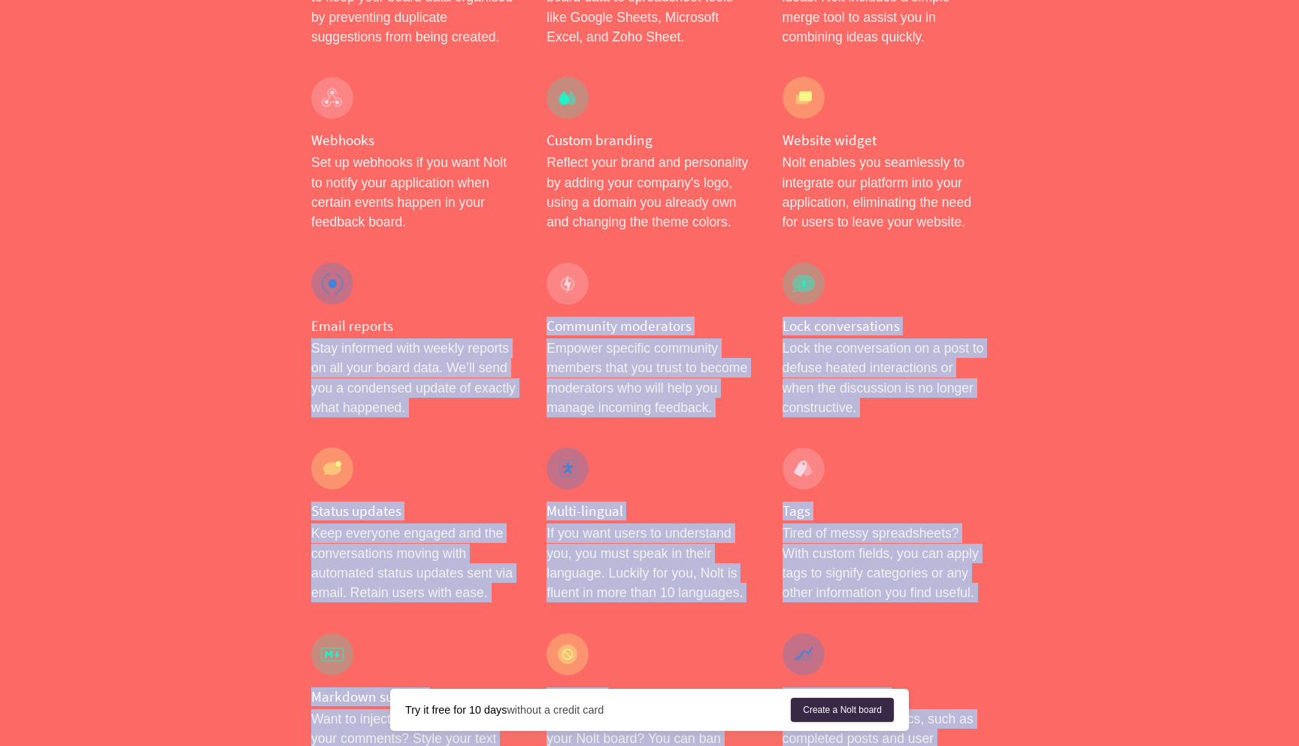
scroll to position [1302, 0]
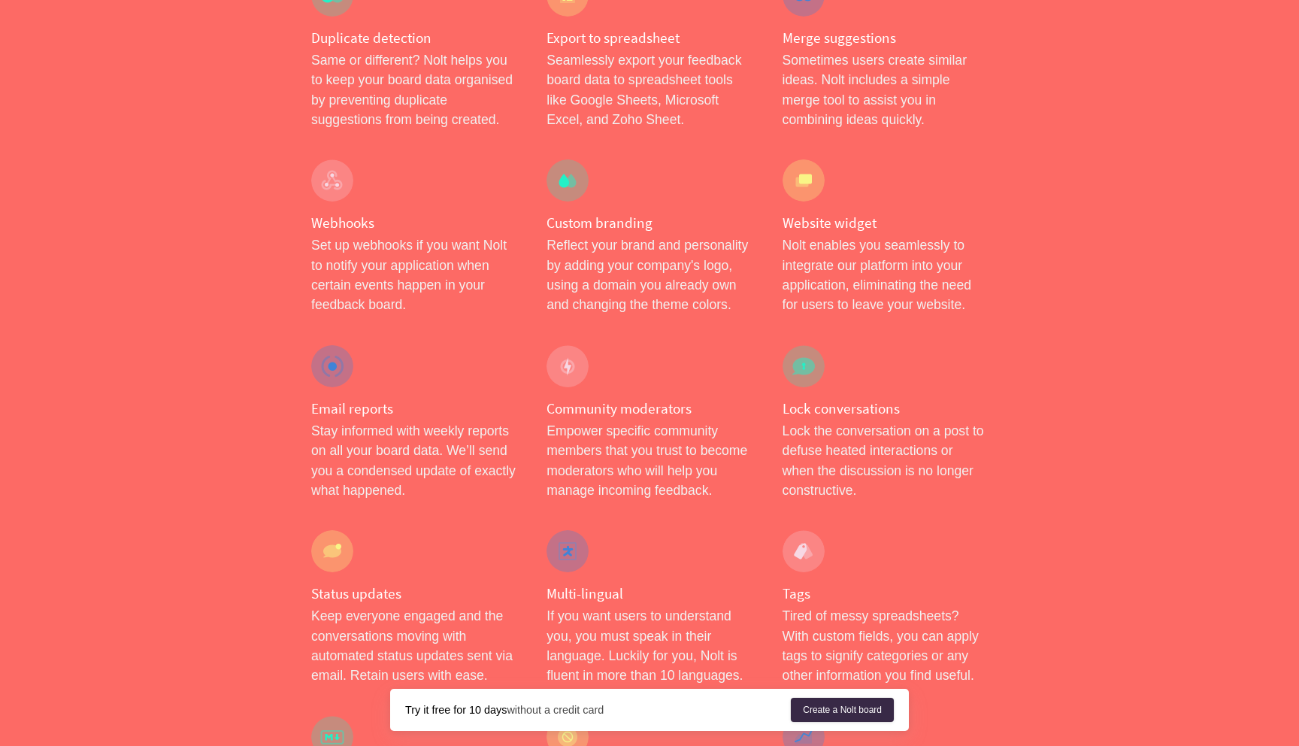
click at [415, 399] on h4 "Email reports" at bounding box center [413, 408] width 205 height 19
click at [446, 399] on h4 "Email reports" at bounding box center [413, 408] width 205 height 19
click at [791, 235] on p "Nolt enables you seamlessly to integrate our platform into your application, el…" at bounding box center [885, 275] width 205 height 80
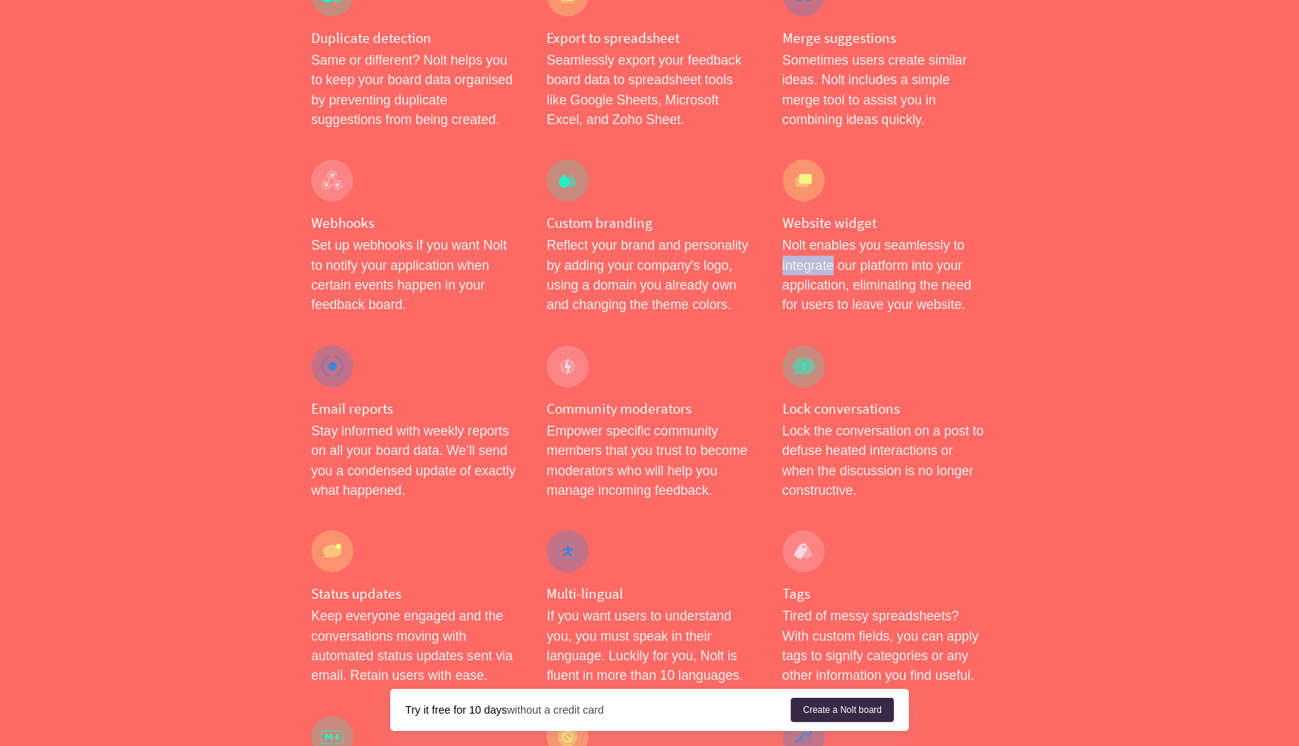
click at [791, 235] on p "Nolt enables you seamlessly to integrate our platform into your application, el…" at bounding box center [885, 275] width 205 height 80
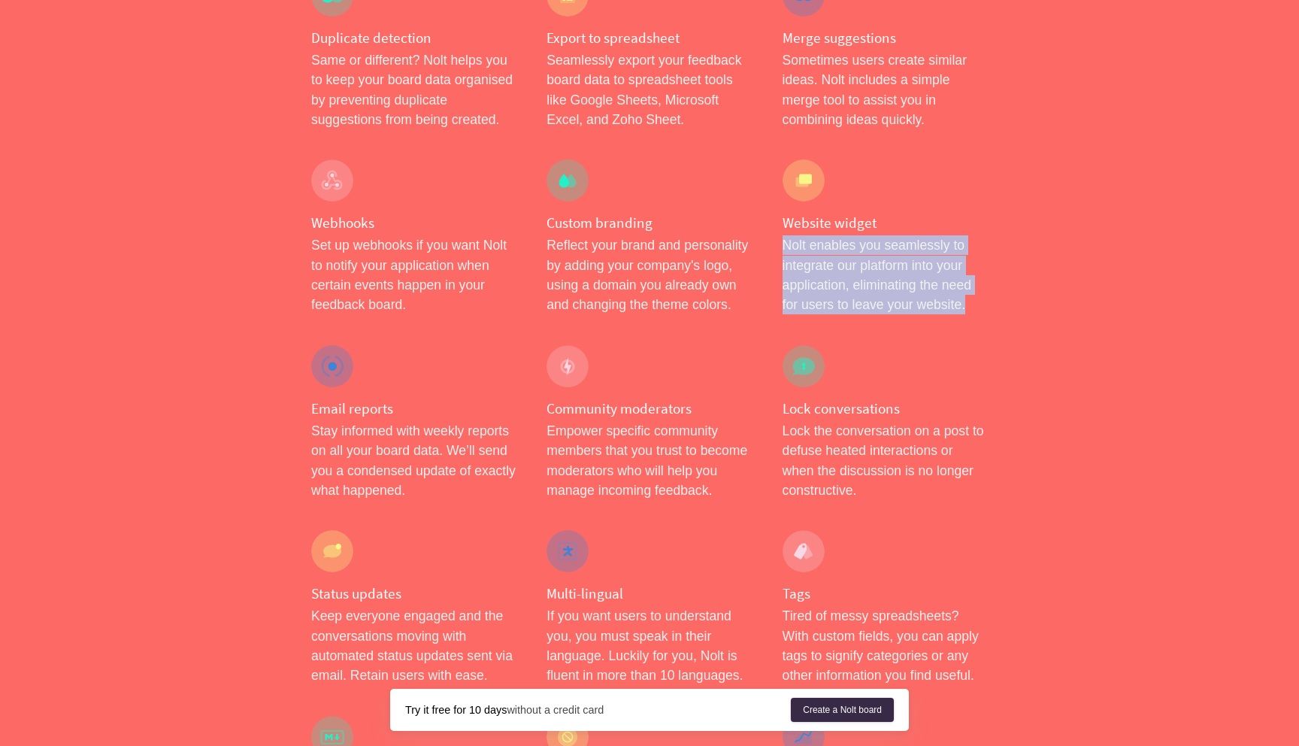
click at [791, 235] on p "Nolt enables you seamlessly to integrate our platform into your application, el…" at bounding box center [885, 275] width 205 height 80
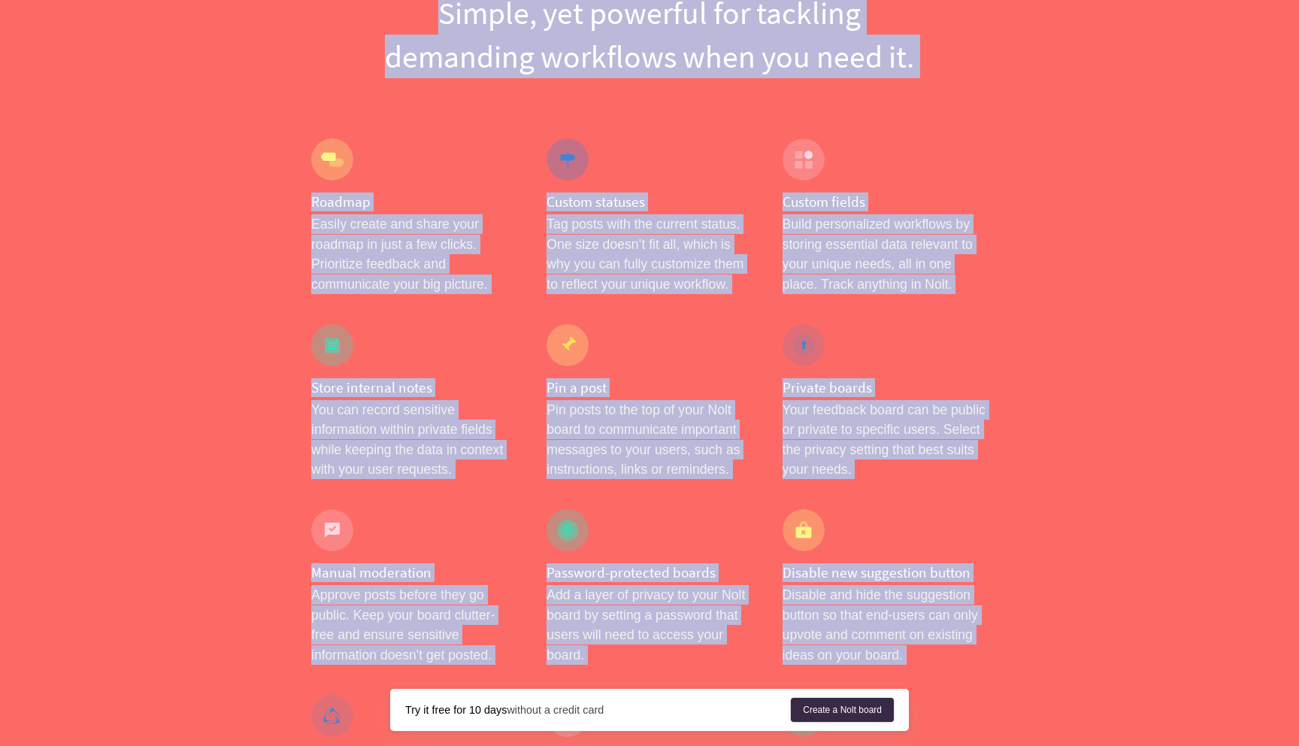
scroll to position [0, 0]
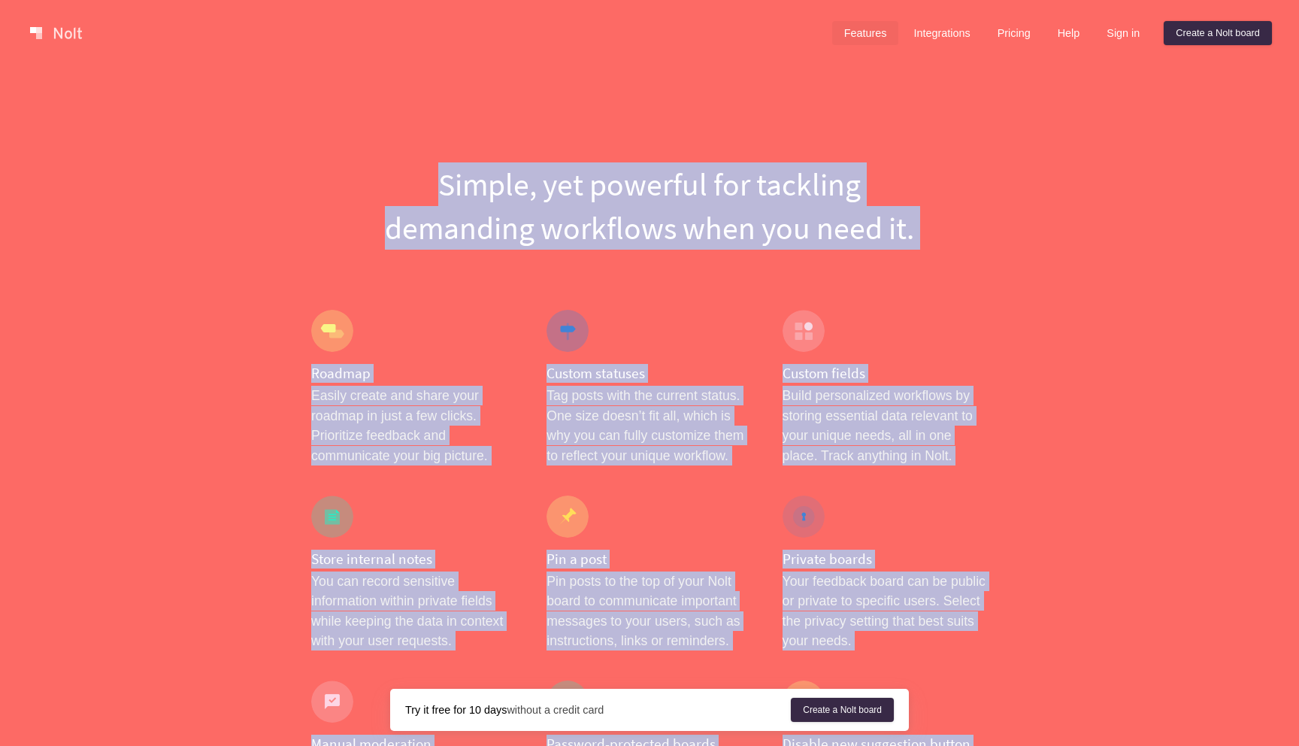
drag, startPoint x: 791, startPoint y: 226, endPoint x: 237, endPoint y: -3, distance: 599.4
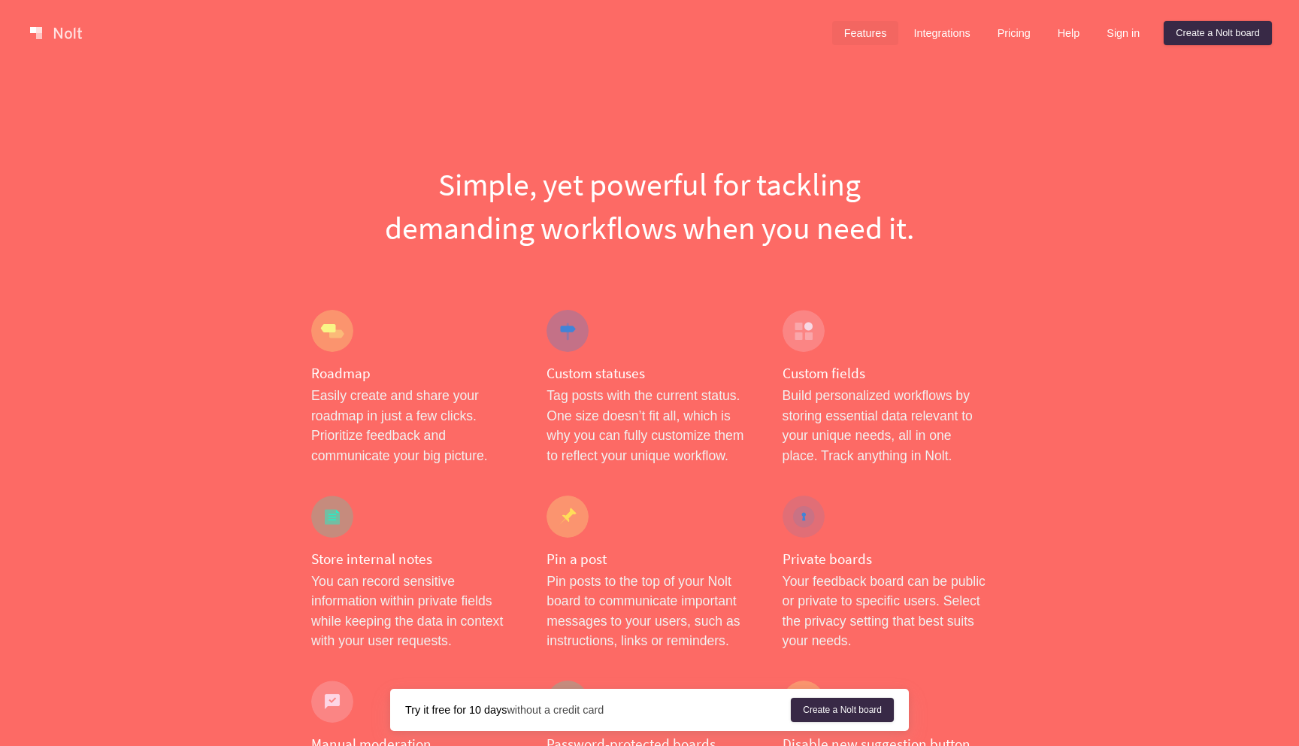
click at [344, 177] on h1 "Simple, yet powerful for tackling demanding workflows when you need it." at bounding box center [649, 205] width 677 height 87
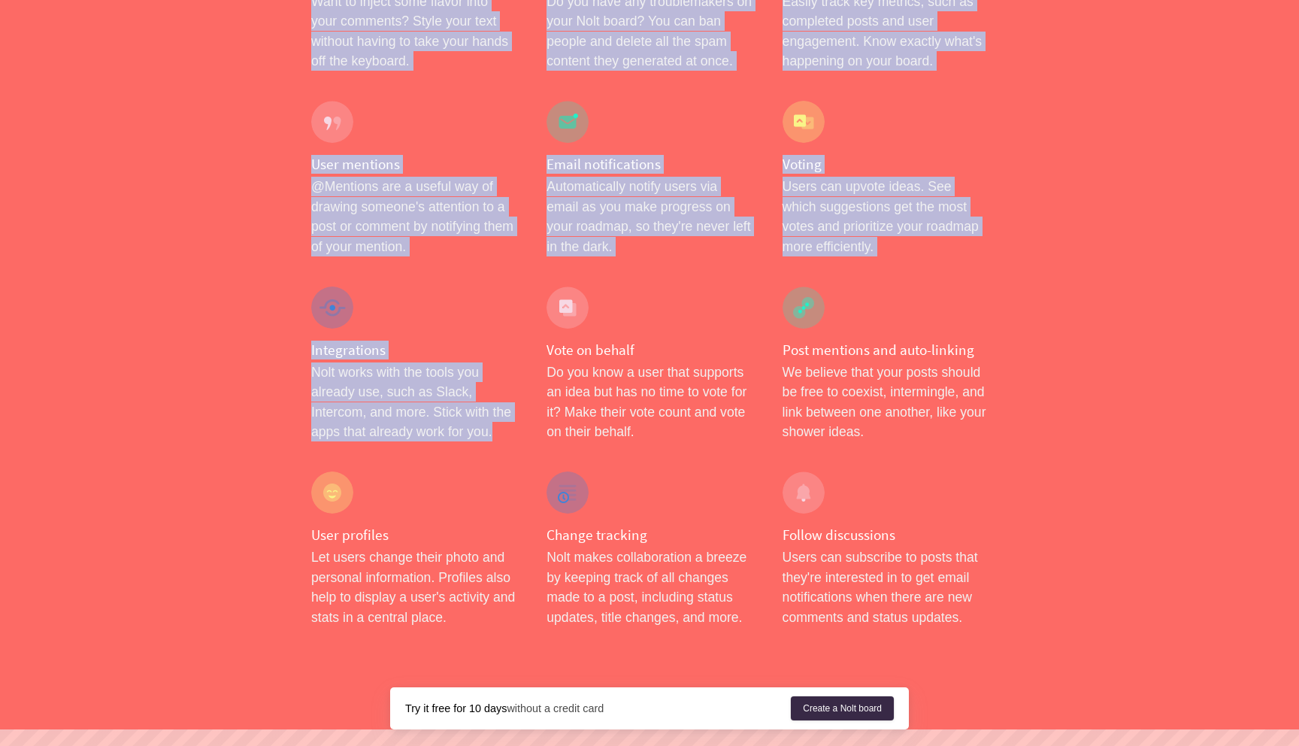
scroll to position [2138, 0]
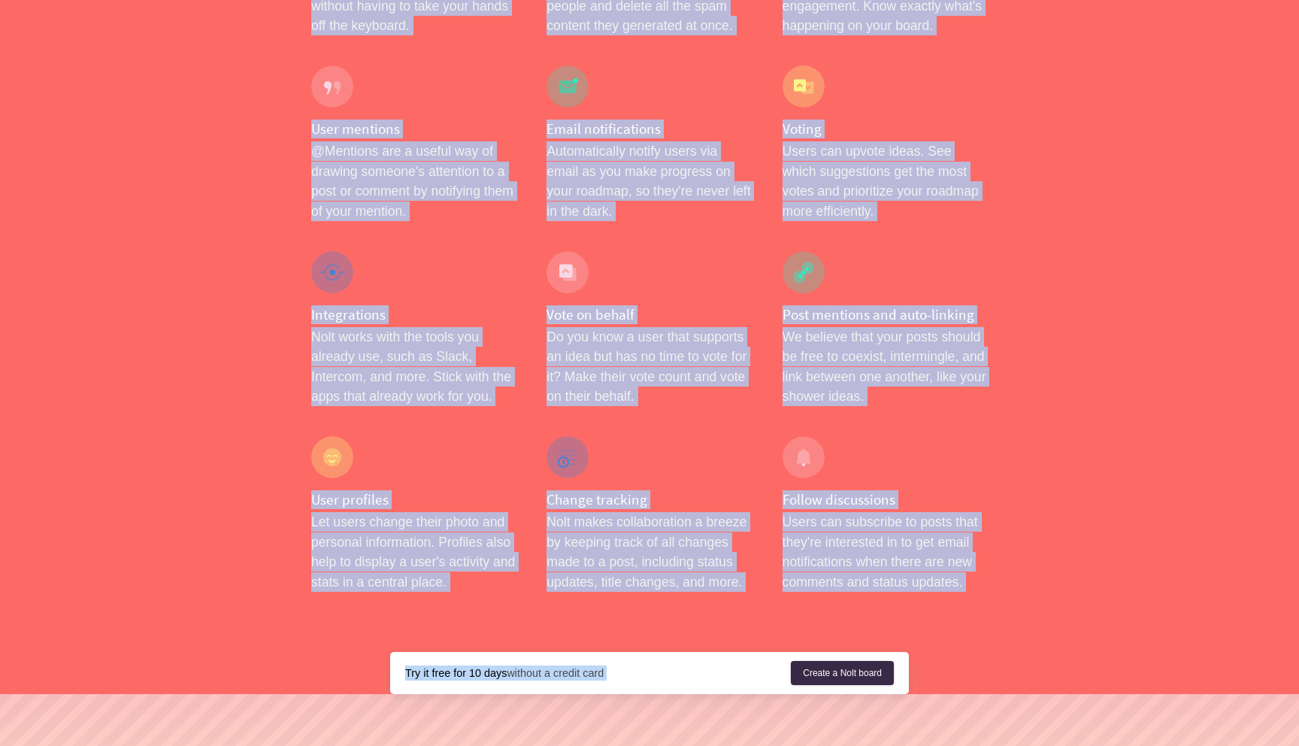
drag, startPoint x: 344, startPoint y: 177, endPoint x: 943, endPoint y: 583, distance: 723.9
